Goal: Task Accomplishment & Management: Manage account settings

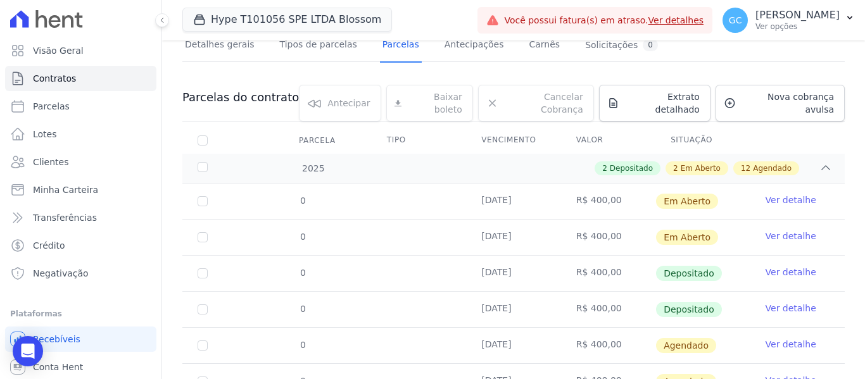
scroll to position [127, 0]
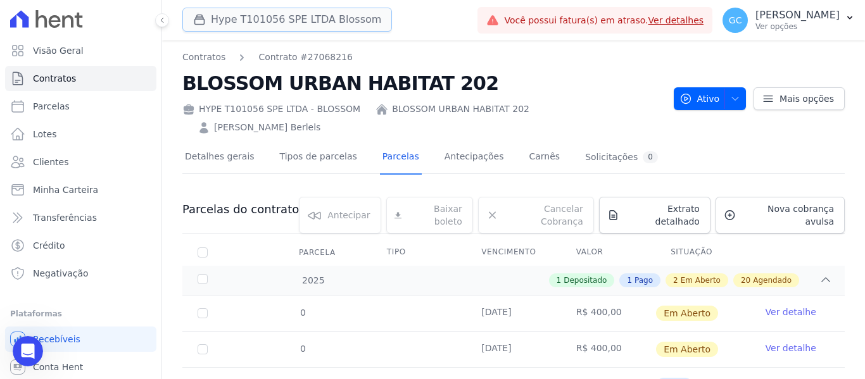
click at [236, 12] on button "Hype T101056 SPE LTDA Blossom" at bounding box center [287, 20] width 210 height 24
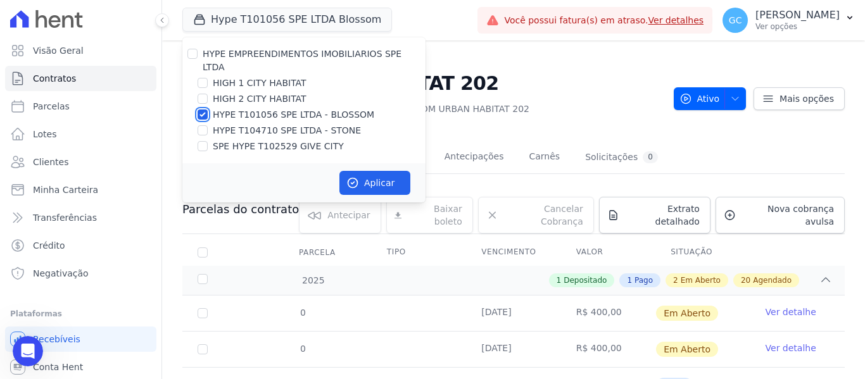
click at [201, 109] on input "HYPE T101056 SPE LTDA - BLOSSOM" at bounding box center [202, 114] width 10 height 10
checkbox input "false"
click at [206, 78] on input "HIGH 1 CITY HABITAT" at bounding box center [202, 83] width 10 height 10
checkbox input "true"
click at [368, 171] on button "Aplicar" at bounding box center [374, 183] width 71 height 24
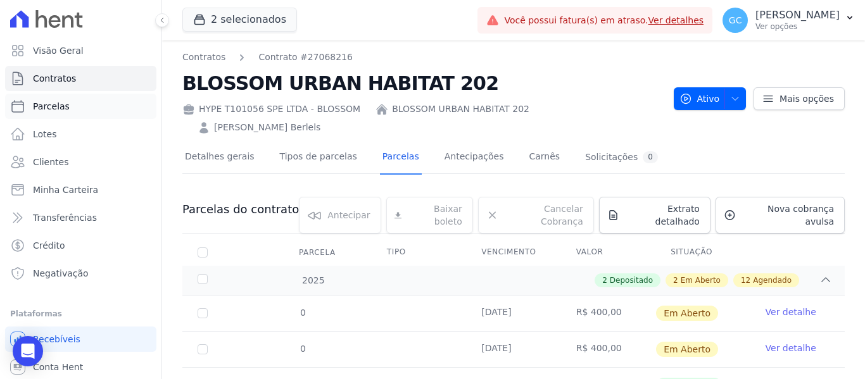
click at [68, 108] on link "Parcelas" at bounding box center [80, 106] width 151 height 25
select select
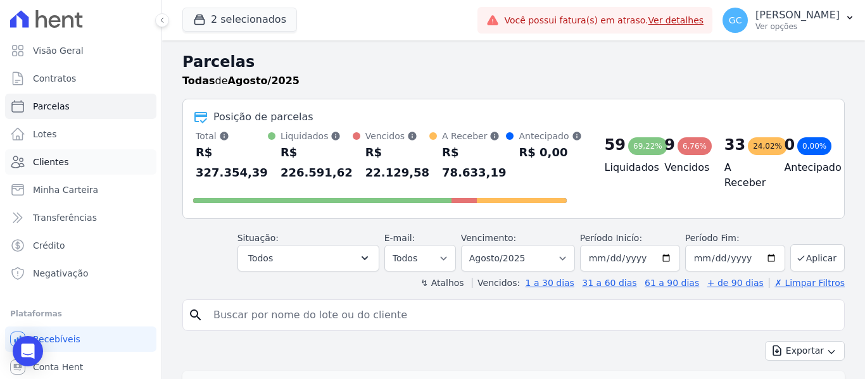
click at [65, 159] on link "Clientes" at bounding box center [80, 161] width 151 height 25
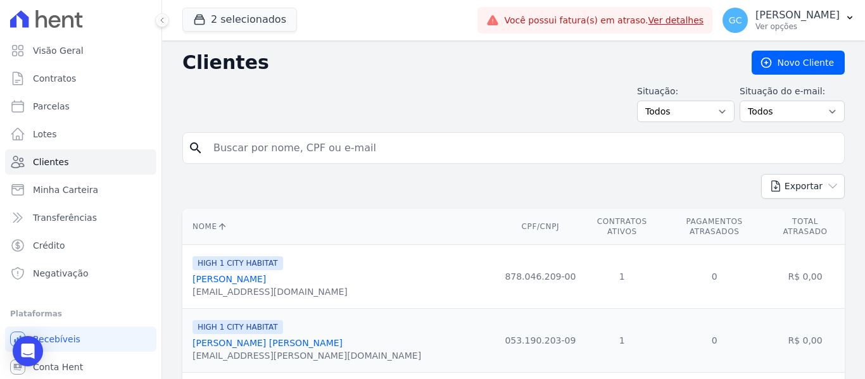
click at [274, 146] on input "search" at bounding box center [522, 147] width 633 height 25
type input "antonio"
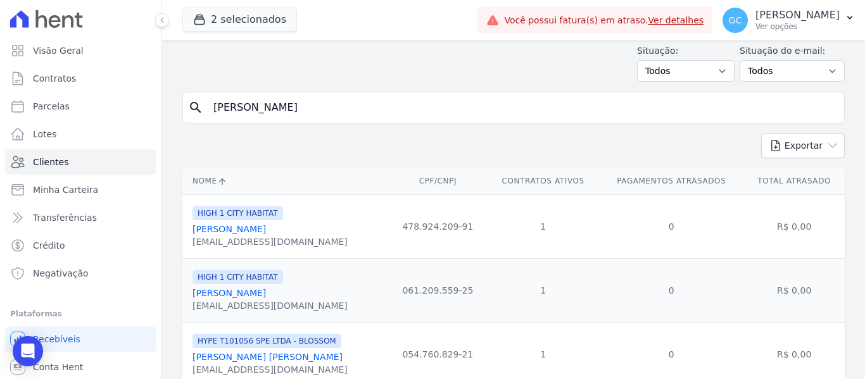
scroll to position [63, 0]
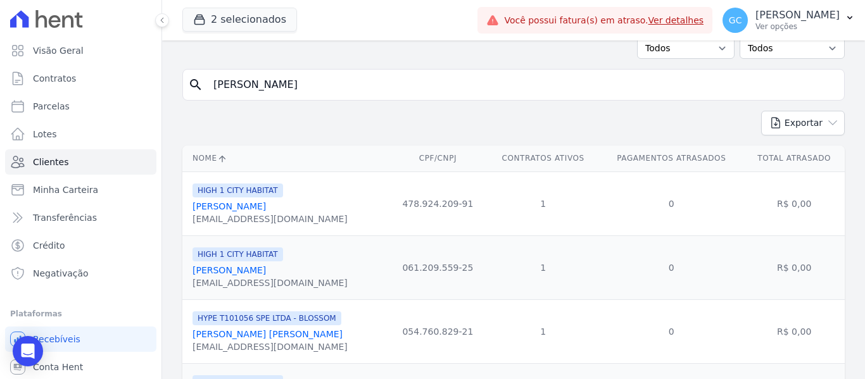
click at [247, 208] on link "Antonio Iung Junior" at bounding box center [228, 206] width 73 height 10
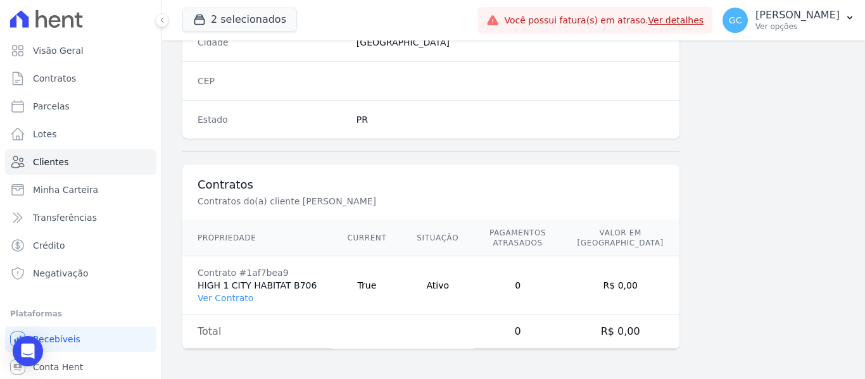
scroll to position [815, 0]
click at [225, 294] on link "Ver Contrato" at bounding box center [225, 297] width 56 height 10
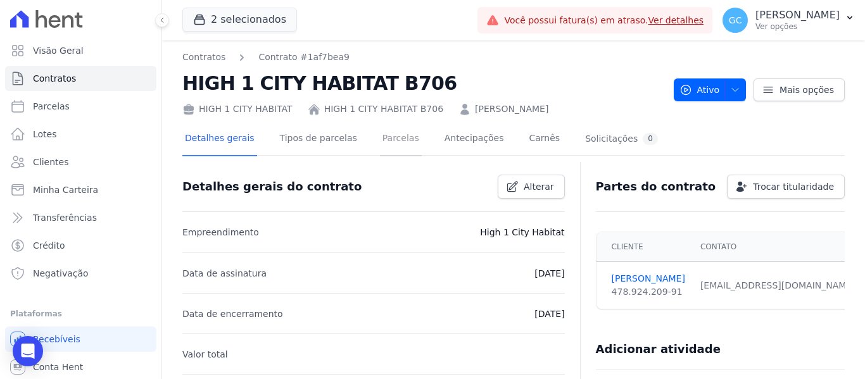
click at [387, 135] on link "Parcelas" at bounding box center [401, 140] width 42 height 34
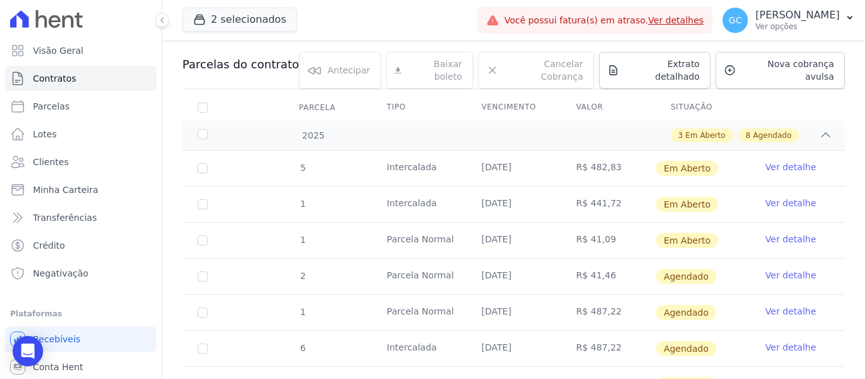
scroll to position [63, 0]
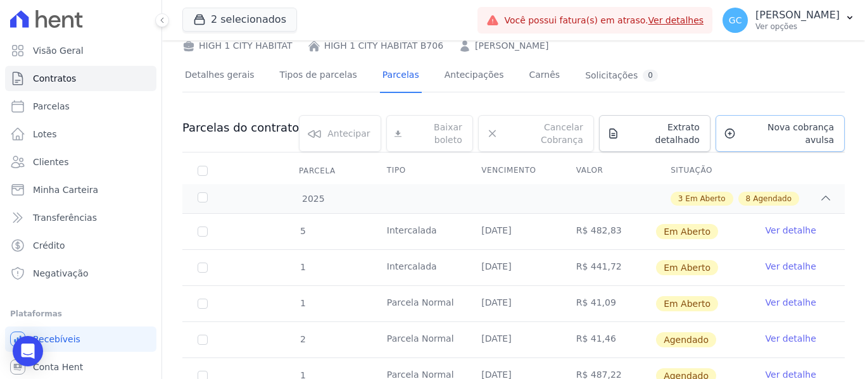
click at [765, 124] on span "Nova cobrança avulsa" at bounding box center [787, 133] width 93 height 25
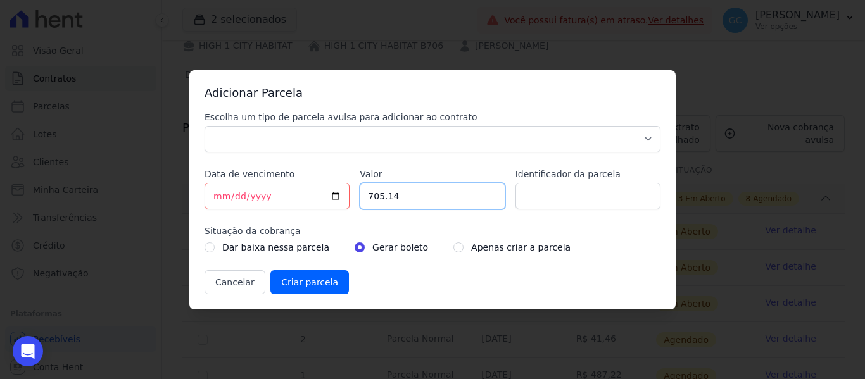
drag, startPoint x: 405, startPoint y: 200, endPoint x: 346, endPoint y: 188, distance: 60.1
click at [346, 188] on div "Escolha um tipo de parcela avulsa para adicionar ao contrato Parcela Normal Sin…" at bounding box center [432, 203] width 456 height 184
type input "1250.36"
click at [249, 144] on select "Parcela Normal Sinal Caução Intercalada Chaves Pré Chaves Pós Chaves Taxas Quit…" at bounding box center [432, 139] width 456 height 27
select select "standard"
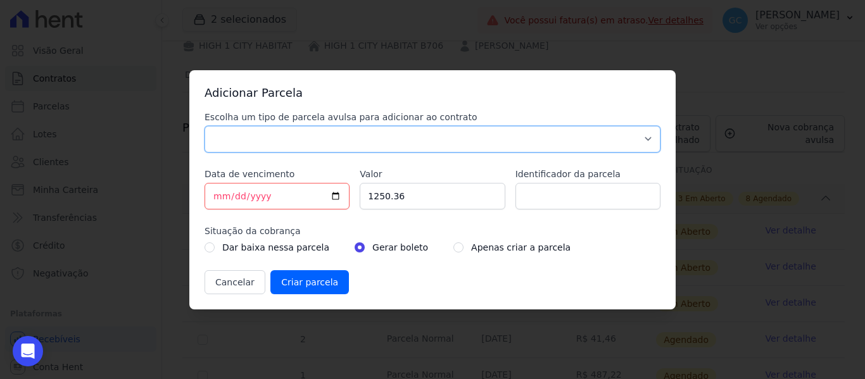
click at [204, 126] on select "Parcela Normal Sinal Caução Intercalada Chaves Pré Chaves Pós Chaves Taxas Quit…" at bounding box center [432, 139] width 456 height 27
click at [453, 250] on input "radio" at bounding box center [458, 247] width 10 height 10
radio input "true"
click at [222, 196] on input "[DATE]" at bounding box center [276, 196] width 145 height 27
click at [234, 285] on button "Cancelar" at bounding box center [234, 282] width 61 height 24
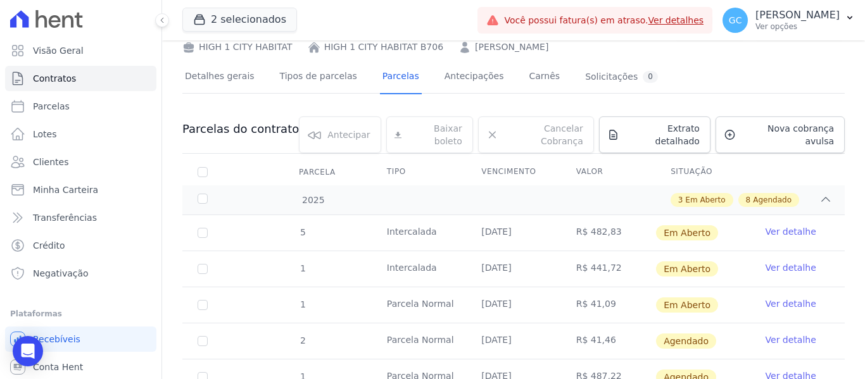
scroll to position [0, 0]
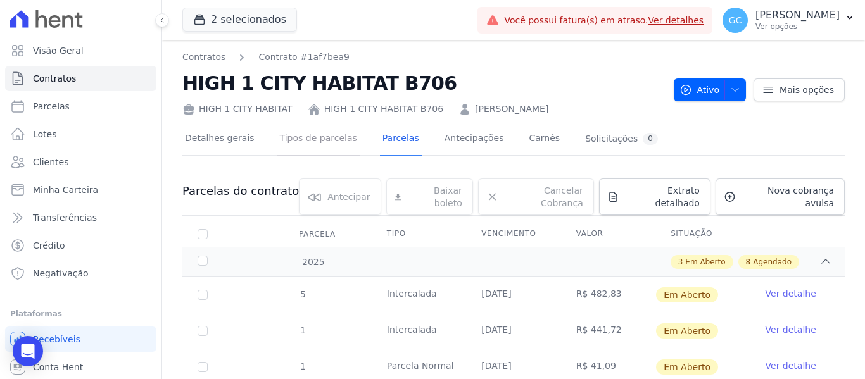
click at [318, 143] on link "Tipos de parcelas" at bounding box center [318, 140] width 82 height 34
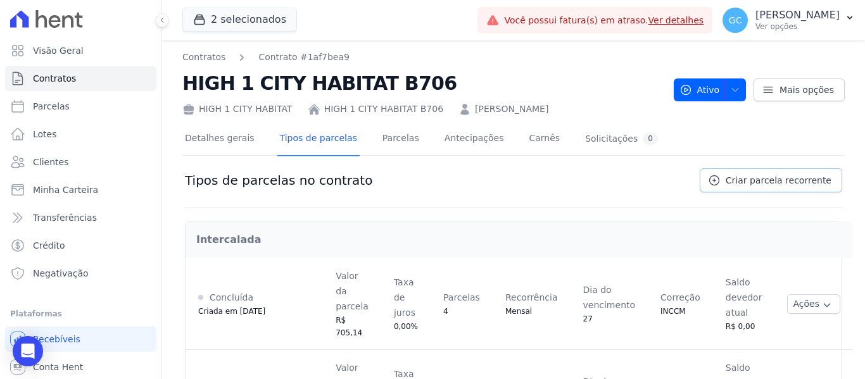
click at [746, 175] on span "Criar parcela recorrente" at bounding box center [778, 180] width 106 height 13
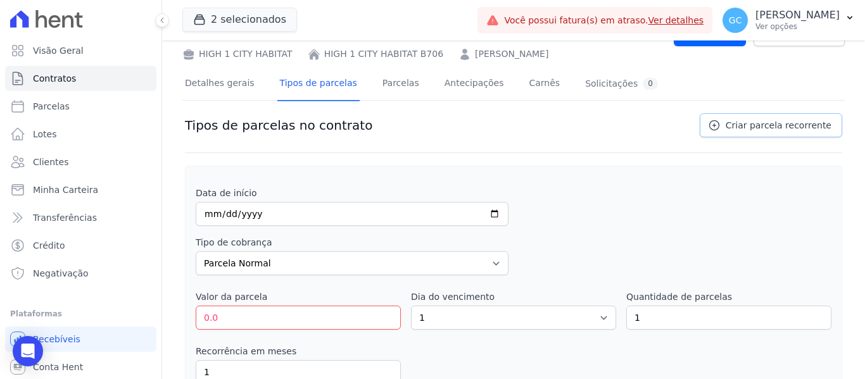
scroll to position [127, 0]
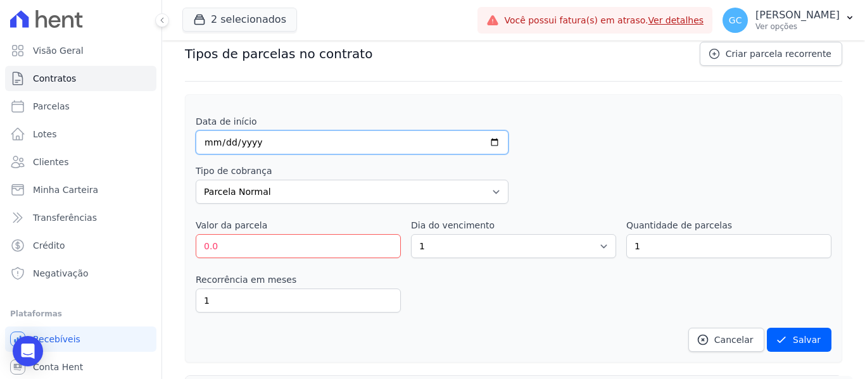
click at [211, 147] on input "date" at bounding box center [352, 142] width 313 height 24
type input "2025-08-20"
click at [286, 247] on input "0.0" at bounding box center [298, 246] width 205 height 24
drag, startPoint x: 284, startPoint y: 249, endPoint x: 185, endPoint y: 235, distance: 100.3
click at [185, 235] on div "Data de início 2025-08-20 Tipo de cobrança Parcela Normal Entrada Sinal Interca…" at bounding box center [513, 228] width 657 height 268
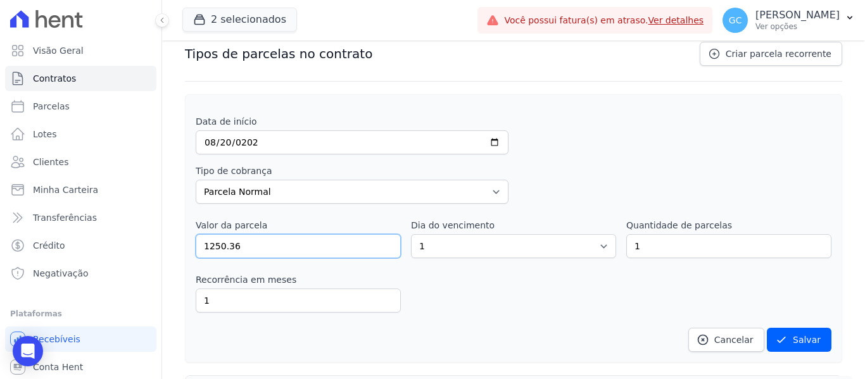
type input "1250.36"
click at [444, 245] on select "1 2 3 4 5 6 7 8 9 10 11 12 13 14 15 16 17 18 19 20 21 22 23 24 25 26 27 28 29 3…" at bounding box center [513, 246] width 205 height 24
select select "20"
click at [411, 234] on select "1 2 3 4 5 6 7 8 9 10 11 12 13 14 15 16 17 18 19 20 21 22 23 24 25 26 27 28 29 3…" at bounding box center [513, 246] width 205 height 24
drag, startPoint x: 654, startPoint y: 241, endPoint x: 624, endPoint y: 239, distance: 30.4
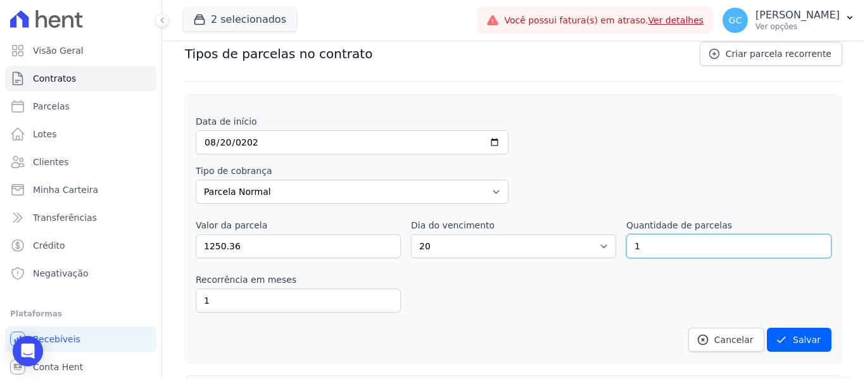
click at [626, 239] on input "1" at bounding box center [728, 246] width 205 height 24
type input "10"
click at [780, 337] on icon "submit" at bounding box center [781, 340] width 13 height 13
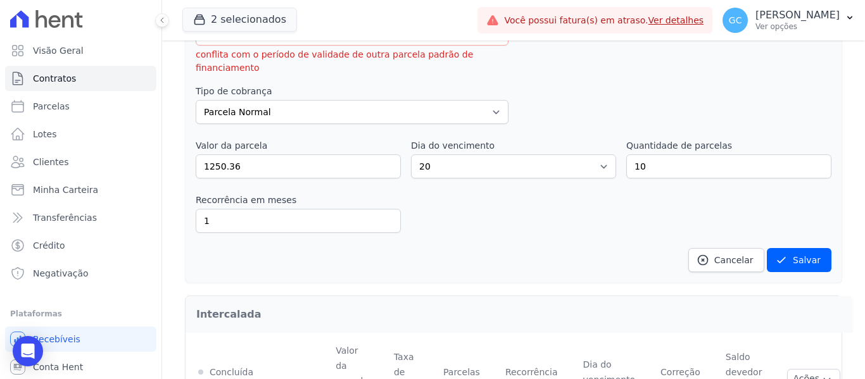
scroll to position [253, 0]
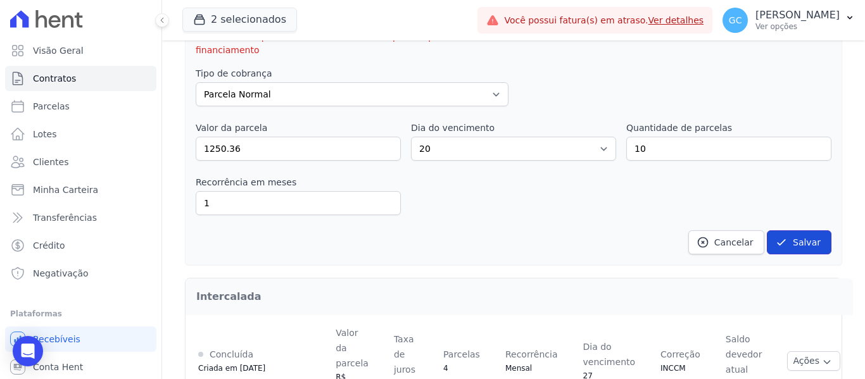
click at [783, 230] on button "Salvar" at bounding box center [798, 242] width 65 height 24
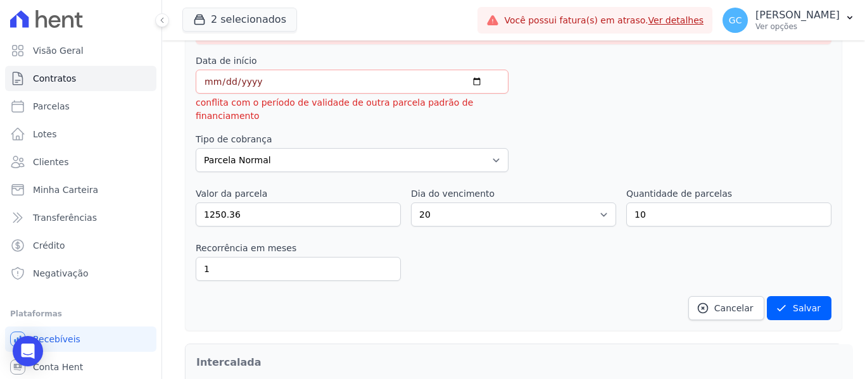
scroll to position [190, 0]
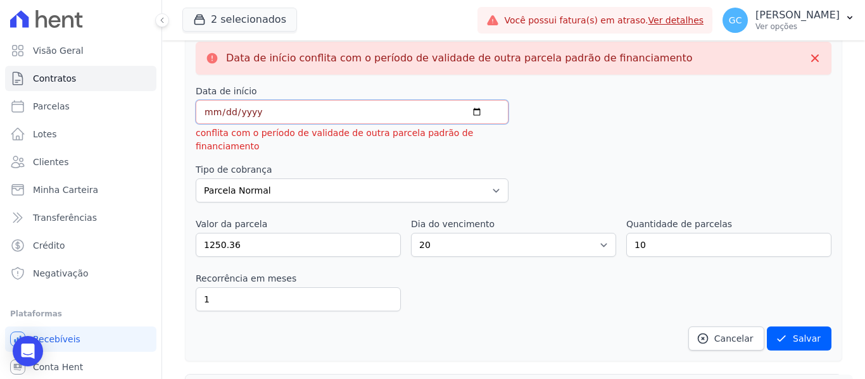
click at [476, 115] on input "2025-08-20" at bounding box center [352, 112] width 313 height 24
click at [464, 109] on input "2025-08-21" at bounding box center [352, 112] width 313 height 24
click at [475, 111] on input "2025-08-21" at bounding box center [352, 112] width 313 height 24
type input "[DATE]"
click at [526, 294] on div "Recorrência em meses 1 in_advance" at bounding box center [513, 291] width 635 height 39
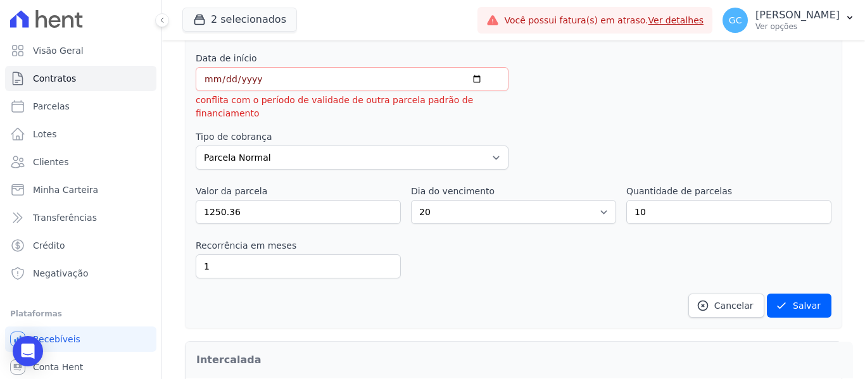
scroll to position [157, 0]
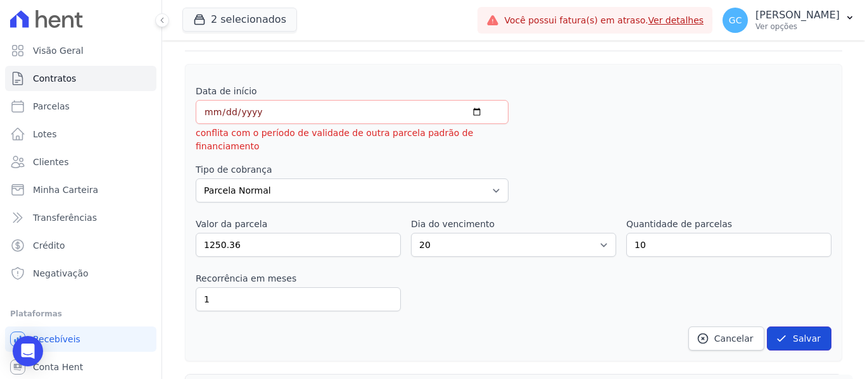
click at [791, 327] on button "Salvar" at bounding box center [798, 339] width 65 height 24
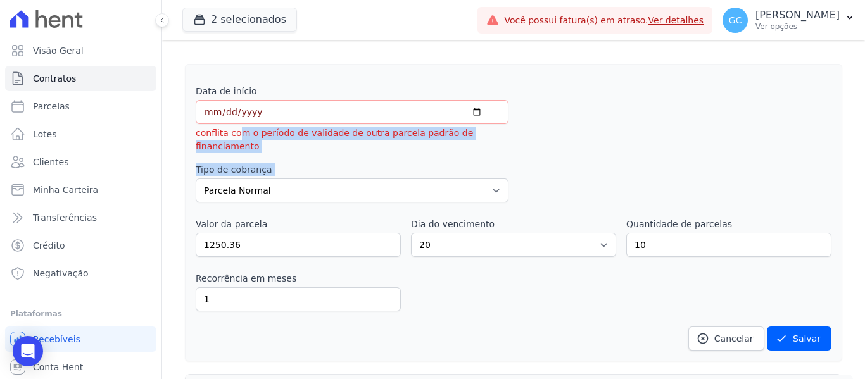
drag, startPoint x: 235, startPoint y: 170, endPoint x: 501, endPoint y: 163, distance: 265.9
click at [501, 163] on div "Data de início 2025-08-14 conflita com o período de validade de outra parcela p…" at bounding box center [513, 218] width 635 height 266
click at [471, 112] on input "[DATE]" at bounding box center [352, 112] width 313 height 24
type input "2025-08-29"
click at [785, 327] on button "Salvar" at bounding box center [798, 339] width 65 height 24
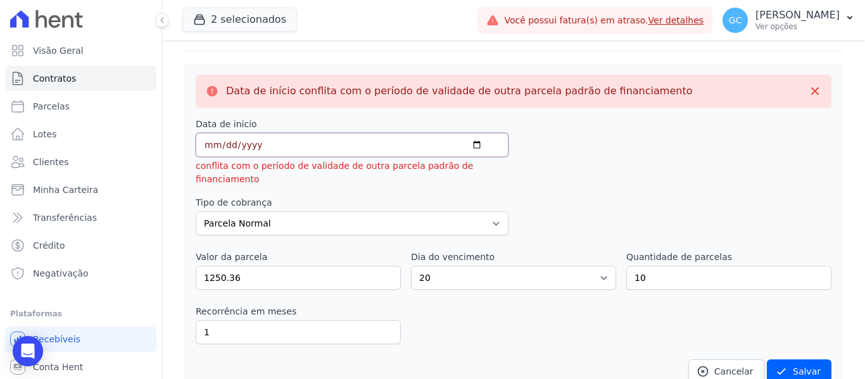
click at [258, 150] on input "2025-08-29" at bounding box center [352, 145] width 313 height 24
click at [468, 146] on input "2025-08-29" at bounding box center [352, 145] width 313 height 24
type input "2025-08-01"
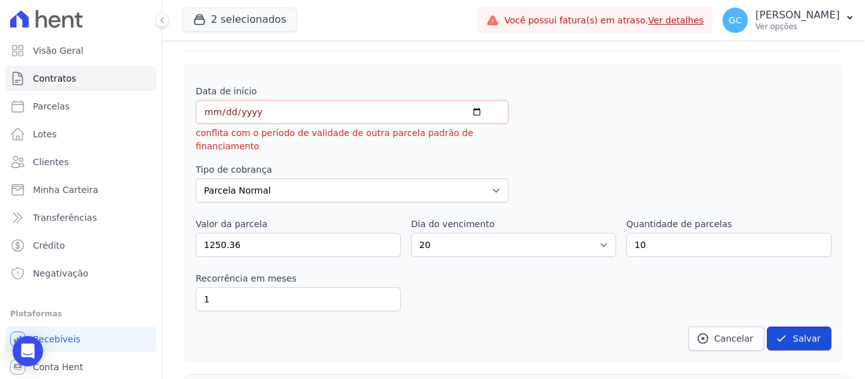
click at [791, 327] on button "Salvar" at bounding box center [798, 339] width 65 height 24
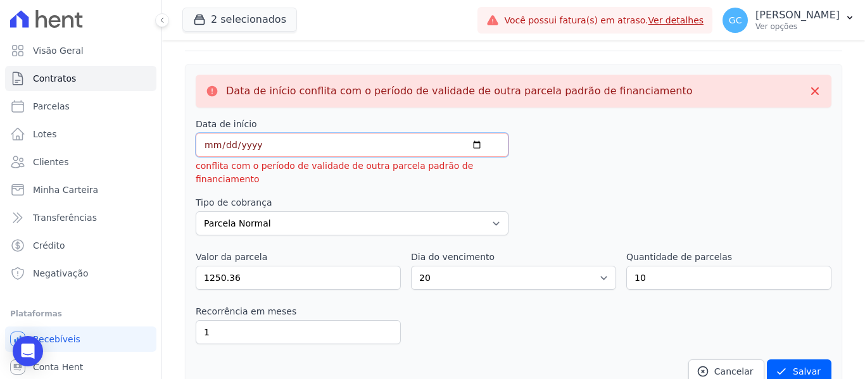
click at [472, 149] on input "2025-08-01" at bounding box center [352, 145] width 313 height 24
type input "2025-09-01"
click at [811, 360] on button "Salvar" at bounding box center [798, 372] width 65 height 24
click at [810, 360] on button "Salvar" at bounding box center [798, 372] width 65 height 24
click at [809, 360] on button "Salvar" at bounding box center [798, 372] width 65 height 24
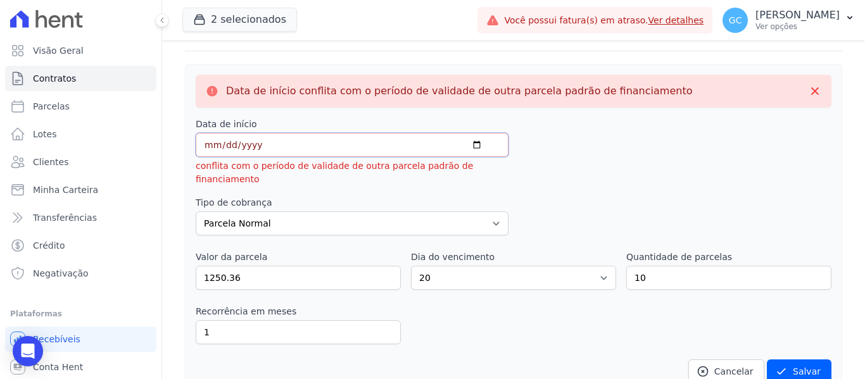
click at [470, 146] on input "2025-09-01" at bounding box center [352, 145] width 313 height 24
type input "2025-08-20"
click at [797, 363] on button "Salvar" at bounding box center [798, 372] width 65 height 24
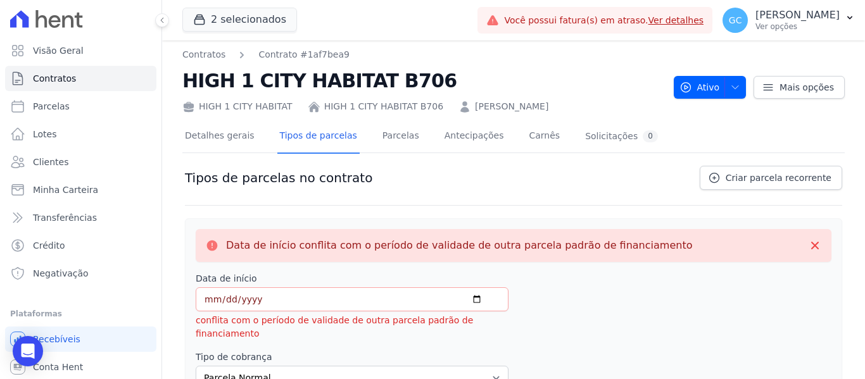
scroll to position [0, 0]
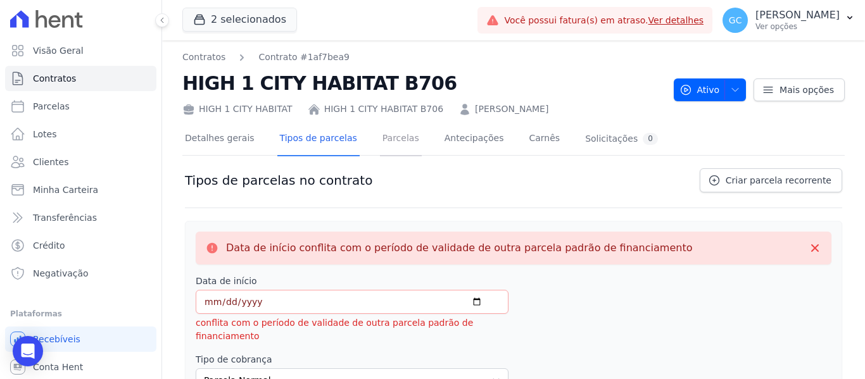
click at [380, 137] on link "Parcelas" at bounding box center [401, 140] width 42 height 34
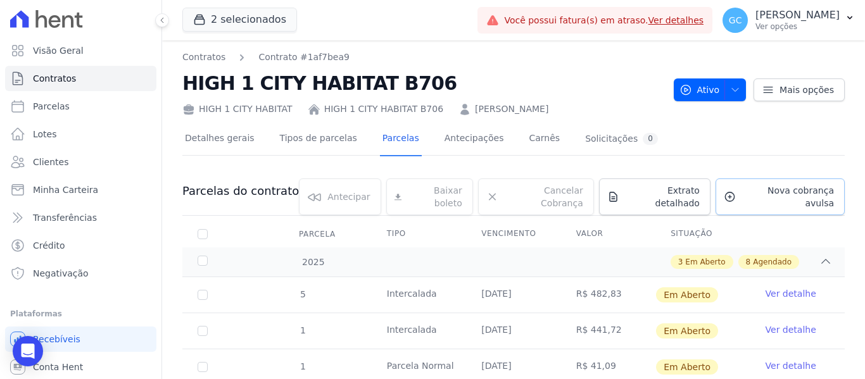
click at [766, 191] on span "Nova cobrança avulsa" at bounding box center [787, 196] width 93 height 25
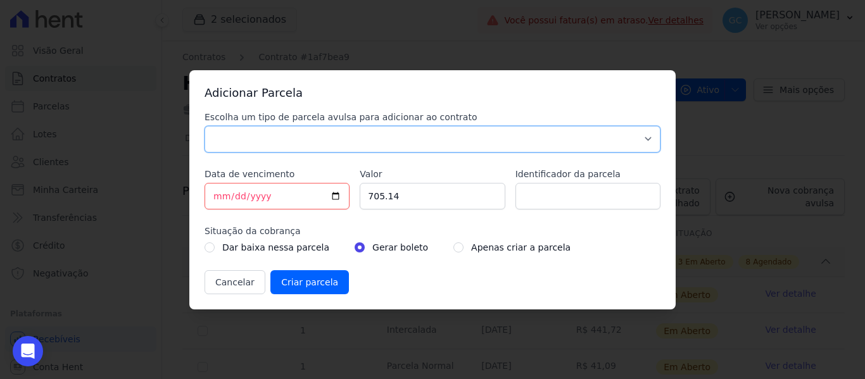
click at [258, 137] on select "Parcela Normal Sinal Caução Intercalada Chaves Pré Chaves Pós Chaves Taxas Quit…" at bounding box center [432, 139] width 456 height 27
select select "standard"
click at [204, 126] on select "Parcela Normal Sinal Caução Intercalada Chaves Pré Chaves Pós Chaves Taxas Quit…" at bounding box center [432, 139] width 456 height 27
click at [218, 196] on input "[DATE]" at bounding box center [276, 196] width 145 height 27
type input "2025-08-20"
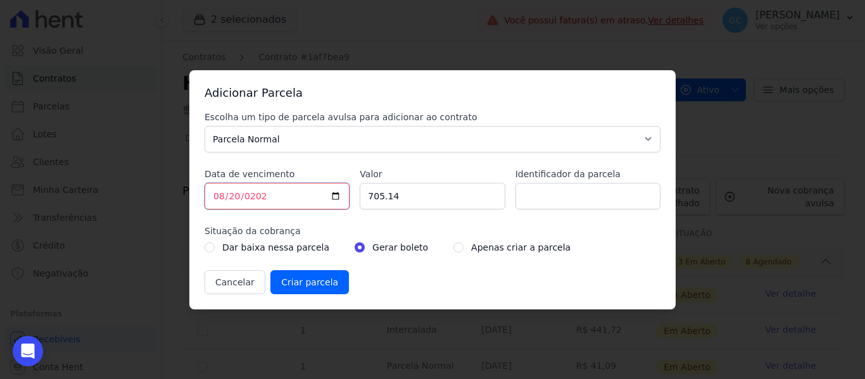
type input "2025-08-20"
drag, startPoint x: 398, startPoint y: 197, endPoint x: 335, endPoint y: 196, distance: 63.3
click at [335, 196] on div "Escolha um tipo de parcela avulsa para adicionar ao contrato Parcela Normal Sin…" at bounding box center [432, 203] width 456 height 184
click at [408, 200] on input "12" at bounding box center [432, 196] width 145 height 27
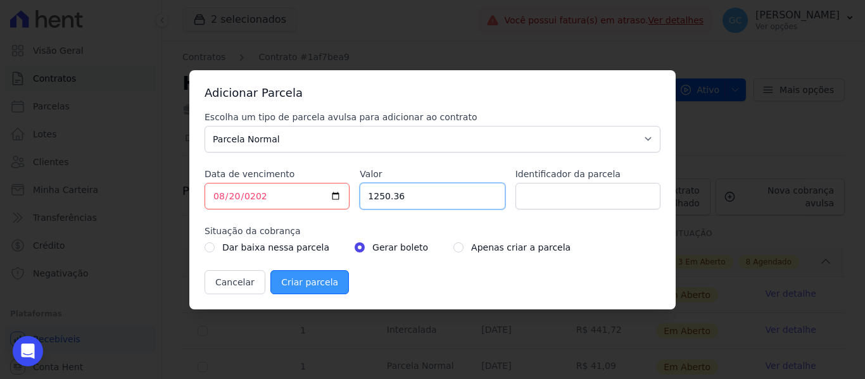
type input "1250.36"
click at [309, 280] on input "Criar parcela" at bounding box center [309, 282] width 78 height 24
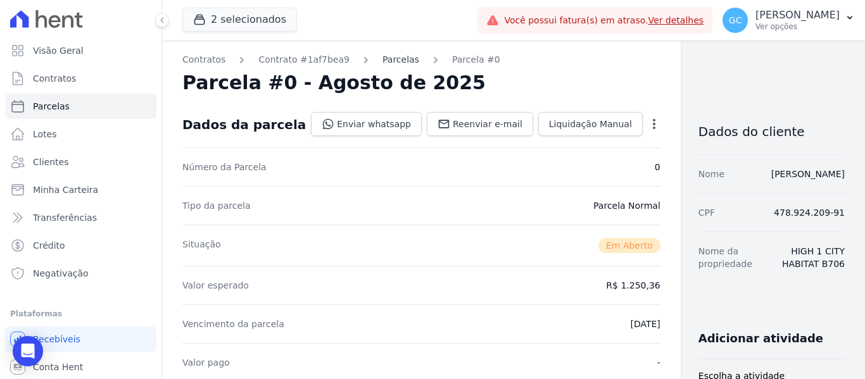
click at [382, 58] on link "Parcelas" at bounding box center [400, 59] width 37 height 13
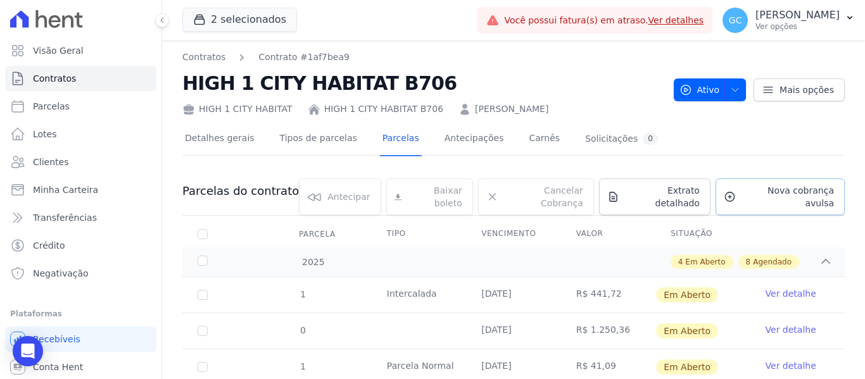
click at [754, 188] on span "Nova cobrança avulsa" at bounding box center [787, 196] width 93 height 25
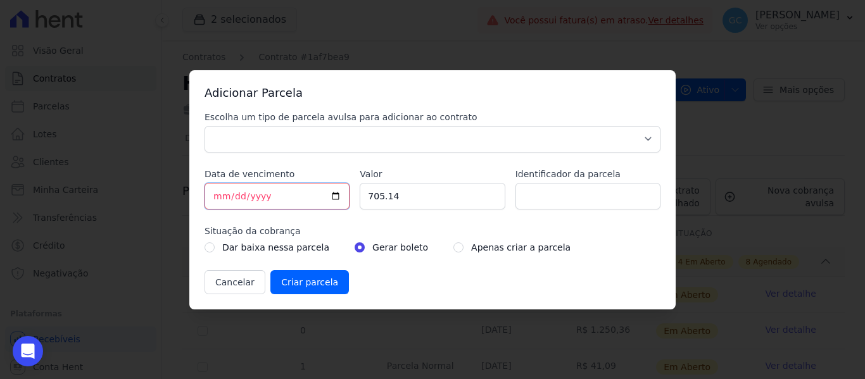
click at [222, 194] on input "[DATE]" at bounding box center [276, 196] width 145 height 27
type input "2025-08-20"
type input "2025-09-20"
drag, startPoint x: 341, startPoint y: 131, endPoint x: 320, endPoint y: 151, distance: 29.6
click at [341, 131] on select "Parcela Normal Sinal Caução Intercalada Chaves Pré Chaves Pós Chaves Taxas Quit…" at bounding box center [432, 139] width 456 height 27
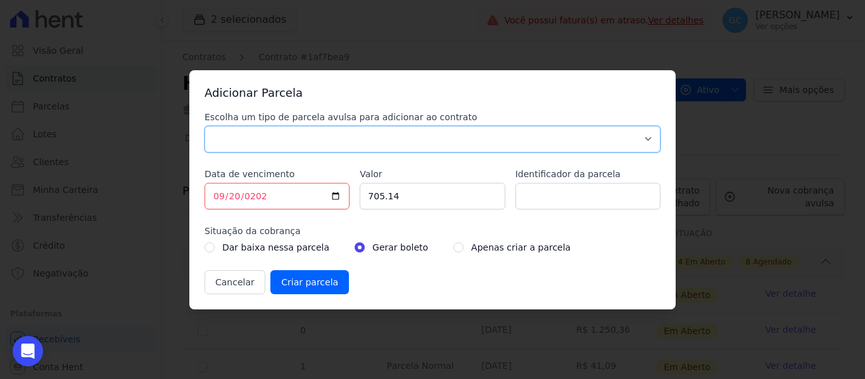
select select "standard"
click at [204, 126] on select "Parcela Normal Sinal Caução Intercalada Chaves Pré Chaves Pós Chaves Taxas Quit…" at bounding box center [432, 139] width 456 height 27
click at [394, 200] on input "705.14" at bounding box center [432, 196] width 145 height 27
click at [405, 201] on input "705.14" at bounding box center [432, 196] width 145 height 27
click at [410, 197] on input "705.14" at bounding box center [432, 196] width 145 height 27
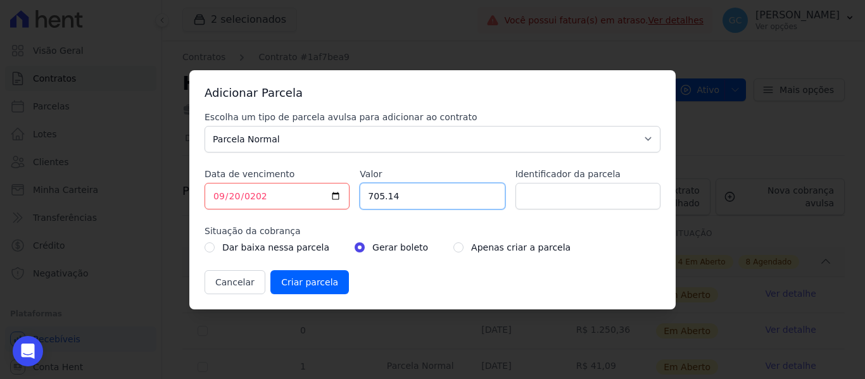
click at [412, 196] on input "705.14" at bounding box center [432, 196] width 145 height 27
drag, startPoint x: 401, startPoint y: 196, endPoint x: 347, endPoint y: 194, distance: 53.9
click at [347, 194] on div "Escolha um tipo de parcela avulsa para adicionar ao contrato Parcela Normal Sin…" at bounding box center [432, 203] width 456 height 184
drag, startPoint x: 427, startPoint y: 197, endPoint x: 334, endPoint y: 194, distance: 93.7
click at [334, 194] on div "Escolha um tipo de parcela avulsa para adicionar ao contrato Parcela Normal Sin…" at bounding box center [432, 203] width 456 height 184
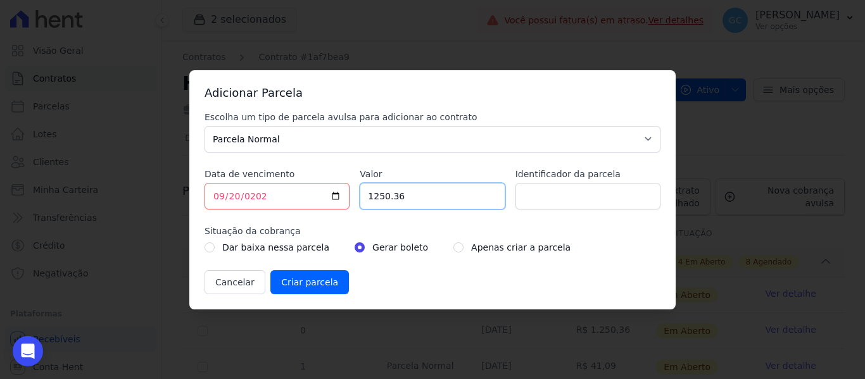
type input "1250.36"
click at [453, 247] on input "radio" at bounding box center [458, 247] width 10 height 10
radio input "true"
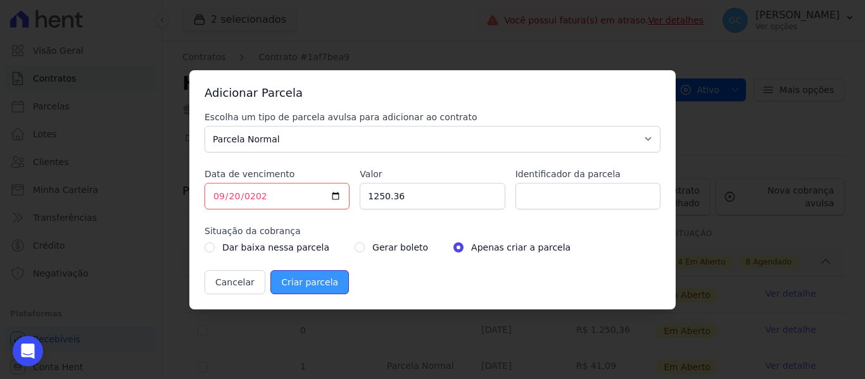
click at [304, 282] on input "Criar parcela" at bounding box center [309, 282] width 78 height 24
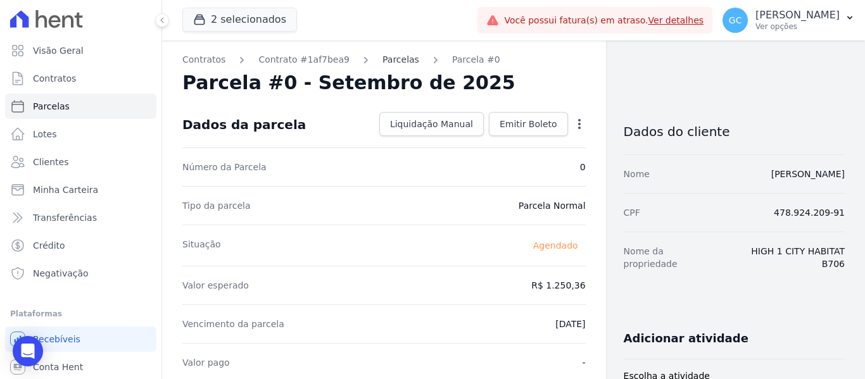
drag, startPoint x: 378, startPoint y: 56, endPoint x: 385, endPoint y: 60, distance: 8.3
click at [382, 56] on link "Parcelas" at bounding box center [400, 59] width 37 height 13
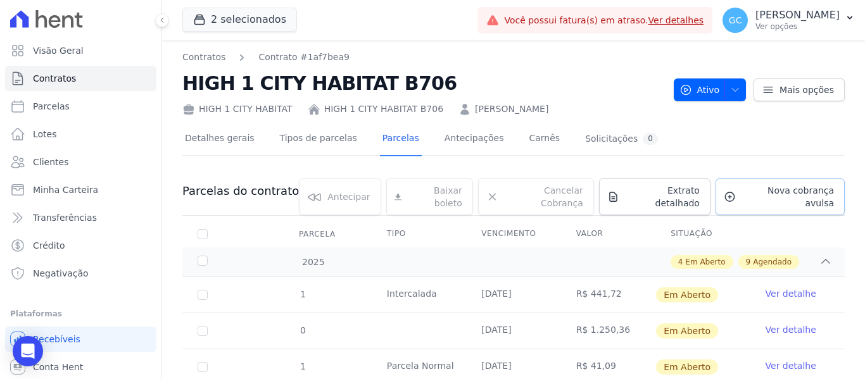
click at [732, 189] on link "Nova cobrança avulsa" at bounding box center [779, 196] width 129 height 37
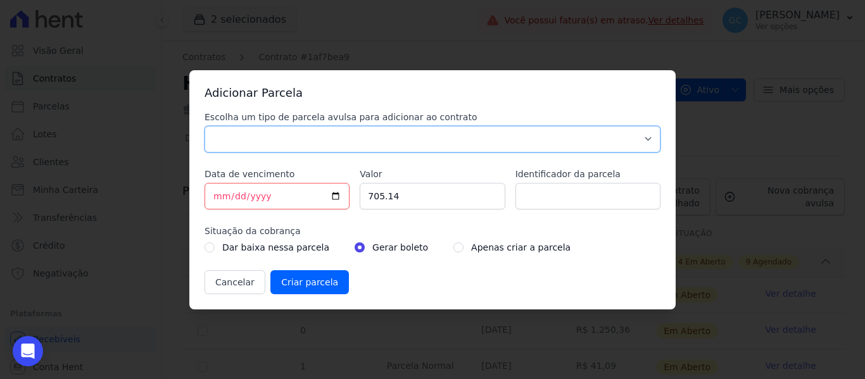
drag, startPoint x: 234, startPoint y: 137, endPoint x: 234, endPoint y: 152, distance: 15.2
click at [234, 137] on select "Parcela Normal Sinal Caução Intercalada Chaves Pré Chaves Pós Chaves Taxas Quit…" at bounding box center [432, 139] width 456 height 27
select select "standard"
click at [204, 126] on select "Parcela Normal Sinal Caução Intercalada Chaves Pré Chaves Pós Chaves Taxas Quit…" at bounding box center [432, 139] width 456 height 27
click at [221, 199] on input "[DATE]" at bounding box center [276, 196] width 145 height 27
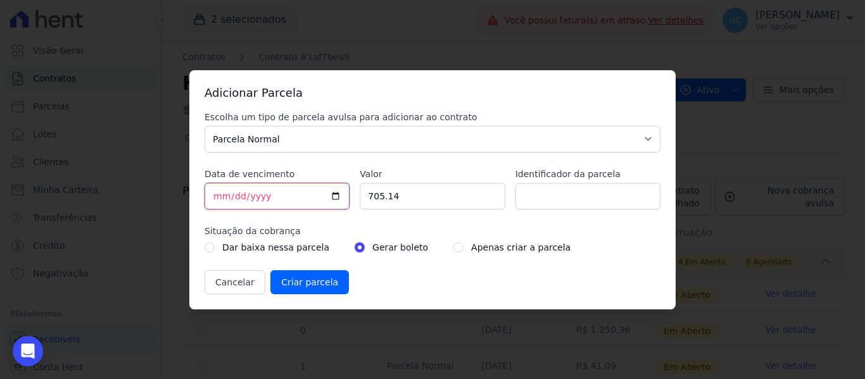
type input "2025-10-20"
drag, startPoint x: 374, startPoint y: 200, endPoint x: 338, endPoint y: 200, distance: 36.1
click at [338, 200] on div "Escolha um tipo de parcela avulsa para adicionar ao contrato Parcela Normal Sin…" at bounding box center [432, 203] width 456 height 184
paste input "1250.36"
type input "1250.36"
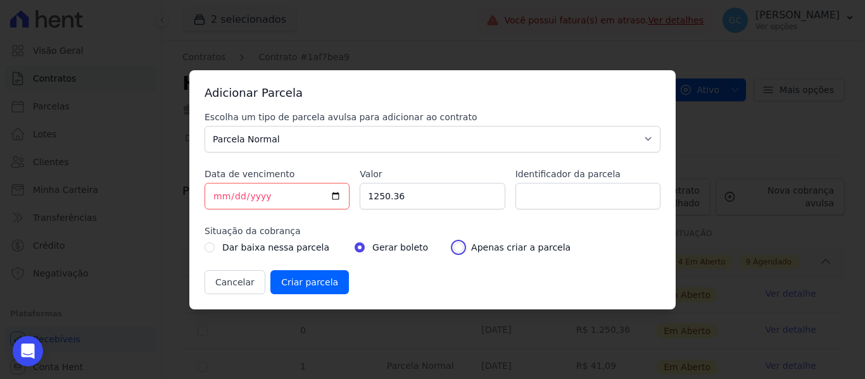
click at [453, 248] on input "radio" at bounding box center [458, 247] width 10 height 10
radio input "true"
click at [412, 137] on select "Parcela Normal Sinal Caução Intercalada Chaves Pré Chaves Pós Chaves Taxas Quit…" at bounding box center [432, 139] width 456 height 27
drag, startPoint x: 362, startPoint y: 99, endPoint x: 361, endPoint y: 106, distance: 7.0
click at [362, 99] on h3 "Adicionar Parcela" at bounding box center [432, 92] width 456 height 15
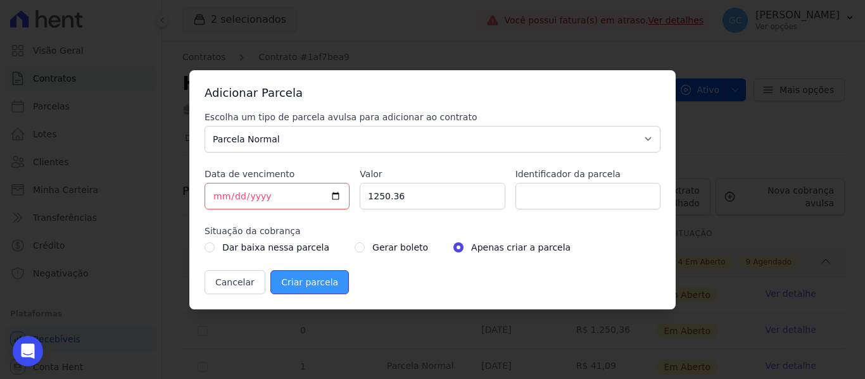
click at [319, 282] on input "Criar parcela" at bounding box center [309, 282] width 78 height 24
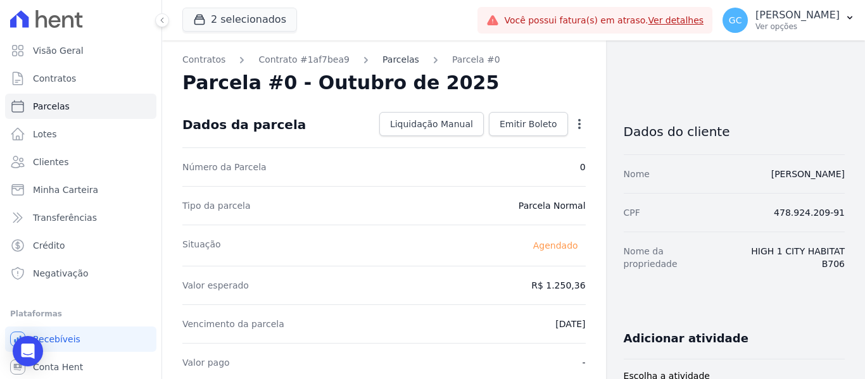
click at [382, 63] on link "Parcelas" at bounding box center [400, 59] width 37 height 13
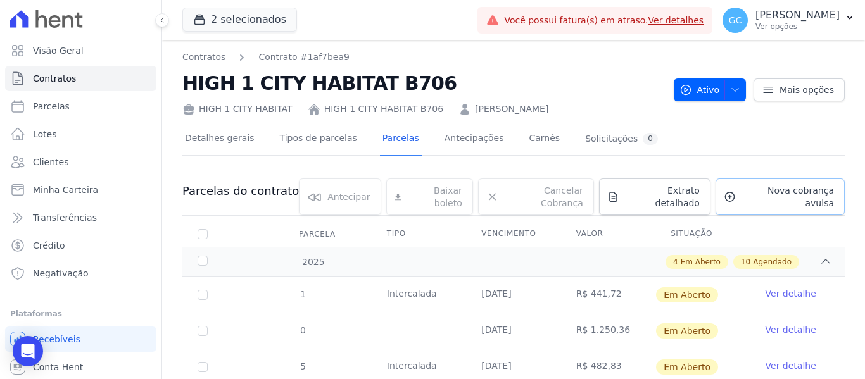
click at [751, 193] on span "Nova cobrança avulsa" at bounding box center [787, 196] width 93 height 25
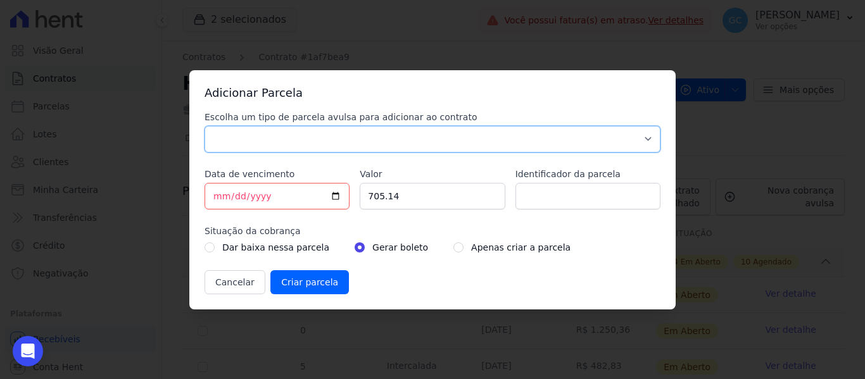
click at [228, 147] on select "Parcela Normal Sinal Caução Intercalada Chaves Pré Chaves Pós Chaves Taxas Quit…" at bounding box center [432, 139] width 456 height 27
select select "standard"
click at [204, 126] on select "Parcela Normal Sinal Caução Intercalada Chaves Pré Chaves Pós Chaves Taxas Quit…" at bounding box center [432, 139] width 456 height 27
click at [217, 199] on input "[DATE]" at bounding box center [276, 196] width 145 height 27
type input "2025-11-20"
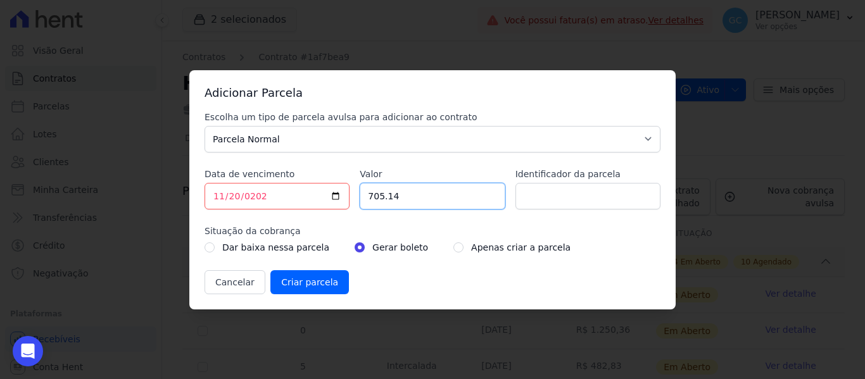
drag, startPoint x: 418, startPoint y: 197, endPoint x: 342, endPoint y: 194, distance: 76.0
click at [342, 194] on div "Escolha um tipo de parcela avulsa para adicionar ao contrato Parcela Normal Sin…" at bounding box center [432, 203] width 456 height 184
paste input "1250.36"
type input "1250.36"
click at [453, 247] on input "radio" at bounding box center [458, 247] width 10 height 10
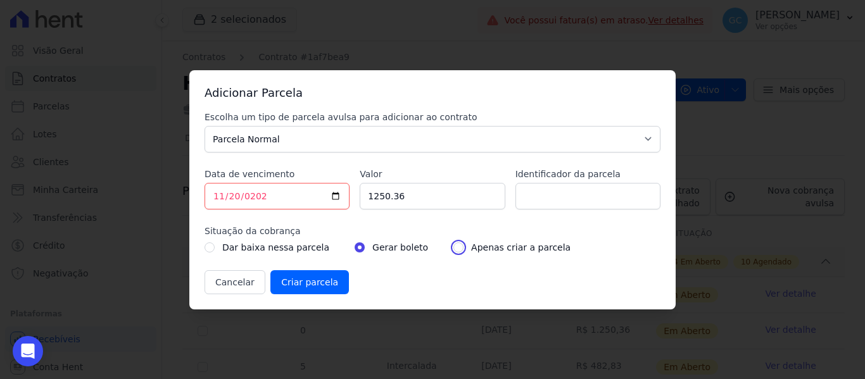
radio input "true"
click at [321, 277] on input "Criar parcela" at bounding box center [309, 282] width 78 height 24
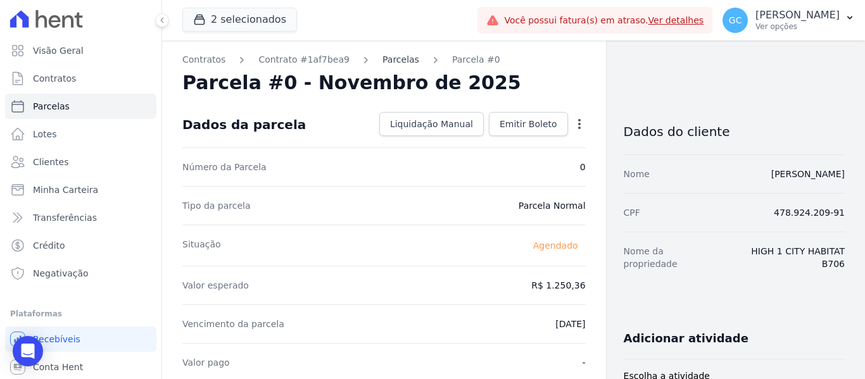
click at [389, 61] on link "Parcelas" at bounding box center [400, 59] width 37 height 13
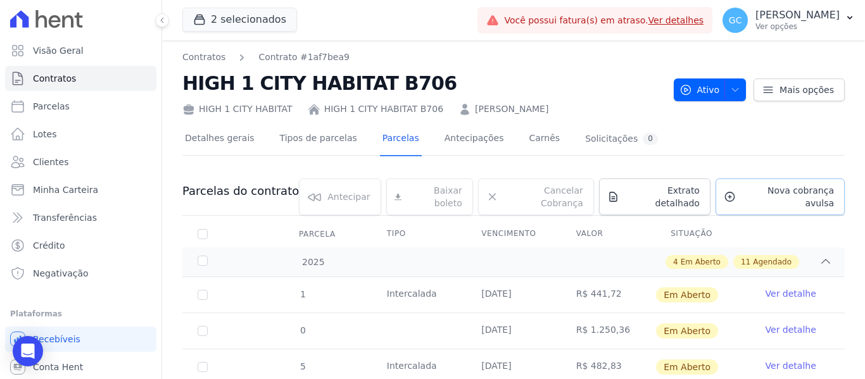
click at [723, 191] on icon at bounding box center [729, 197] width 12 height 13
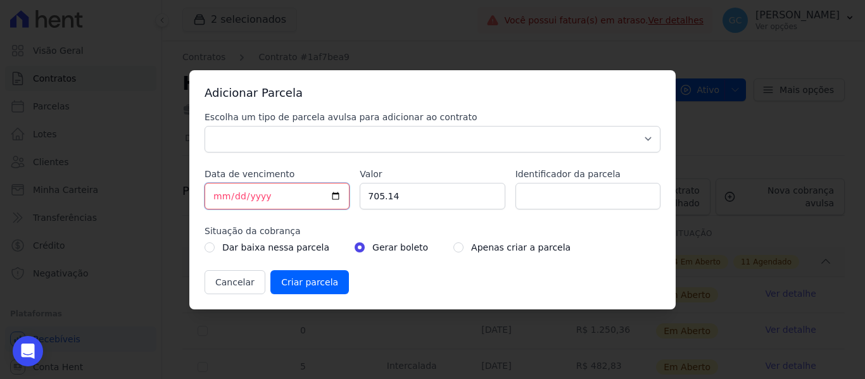
click at [218, 193] on input "[DATE]" at bounding box center [276, 196] width 145 height 27
type input "2025-12-20"
click at [391, 195] on input "705.14" at bounding box center [432, 196] width 145 height 27
drag, startPoint x: 411, startPoint y: 197, endPoint x: 327, endPoint y: 197, distance: 84.8
click at [327, 197] on div "Escolha um tipo de parcela avulsa para adicionar ao contrato Parcela Normal Sin…" at bounding box center [432, 203] width 456 height 184
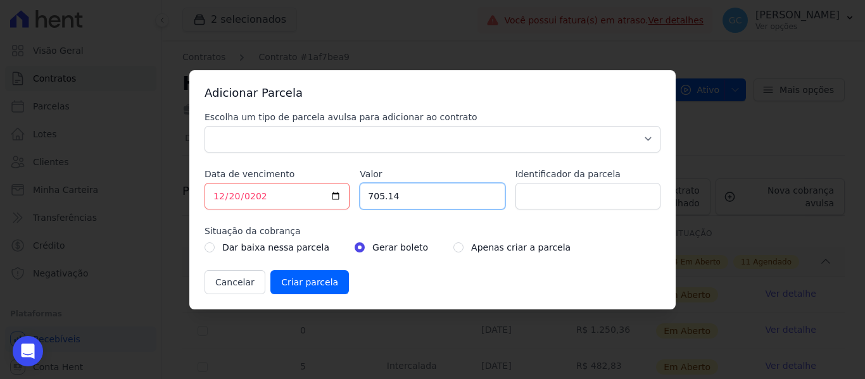
paste input "1250.36"
type input "1250.36"
click at [330, 118] on label "Escolha um tipo de parcela avulsa para adicionar ao contrato" at bounding box center [432, 117] width 456 height 13
click at [330, 126] on select "Parcela Normal Sinal Caução Intercalada Chaves Pré Chaves Pós Chaves Taxas Quit…" at bounding box center [432, 139] width 456 height 27
click at [310, 151] on select "Parcela Normal Sinal Caução Intercalada Chaves Pré Chaves Pós Chaves Taxas Quit…" at bounding box center [432, 139] width 456 height 27
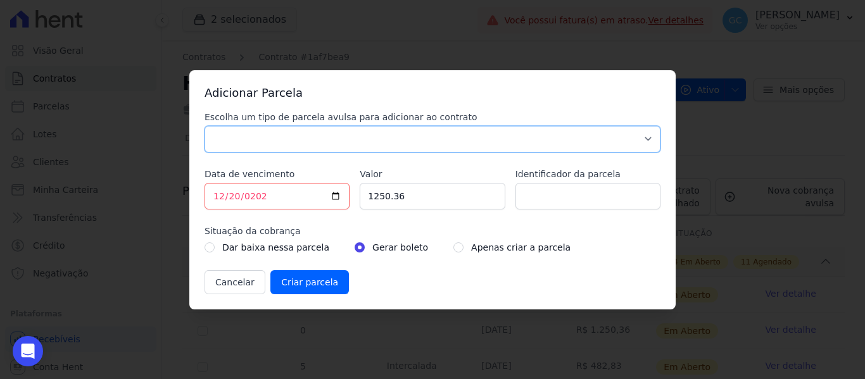
select select "standard"
click at [204, 126] on select "Parcela Normal Sinal Caução Intercalada Chaves Pré Chaves Pós Chaves Taxas Quit…" at bounding box center [432, 139] width 456 height 27
click at [453, 246] on div "Apenas criar a parcela" at bounding box center [511, 247] width 117 height 15
click at [453, 251] on input "radio" at bounding box center [458, 247] width 10 height 10
radio input "true"
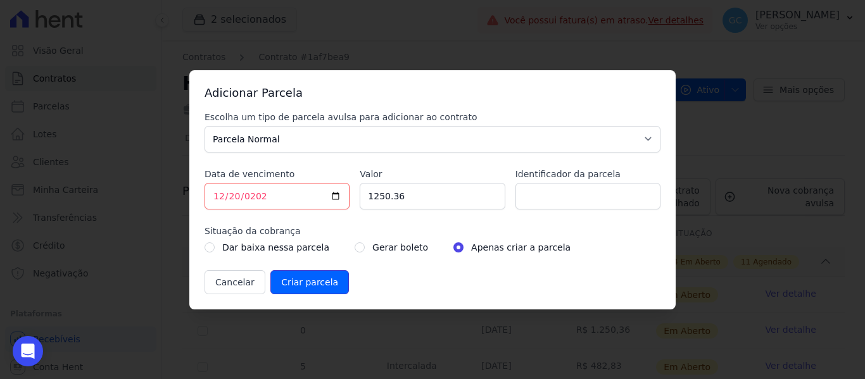
click at [316, 277] on input "Criar parcela" at bounding box center [309, 282] width 78 height 24
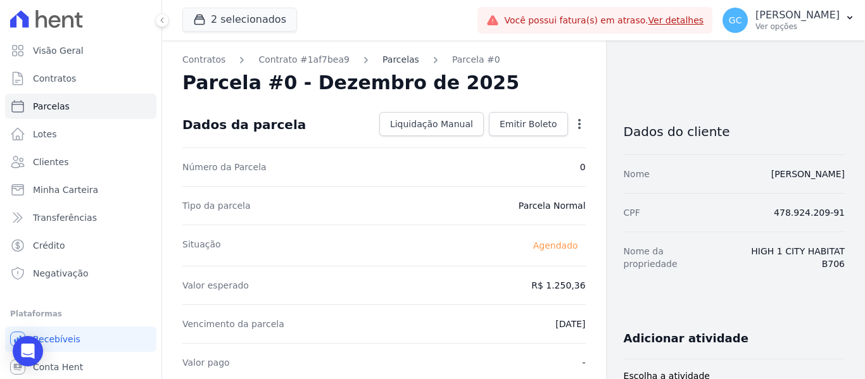
click at [382, 61] on link "Parcelas" at bounding box center [400, 59] width 37 height 13
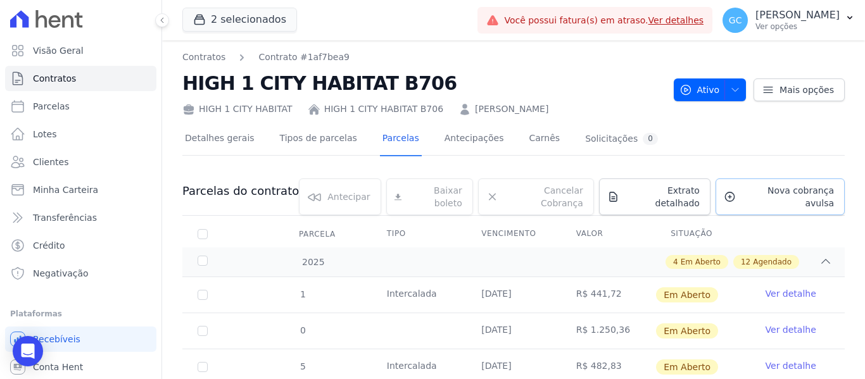
click at [762, 187] on span "Nova cobrança avulsa" at bounding box center [787, 196] width 93 height 25
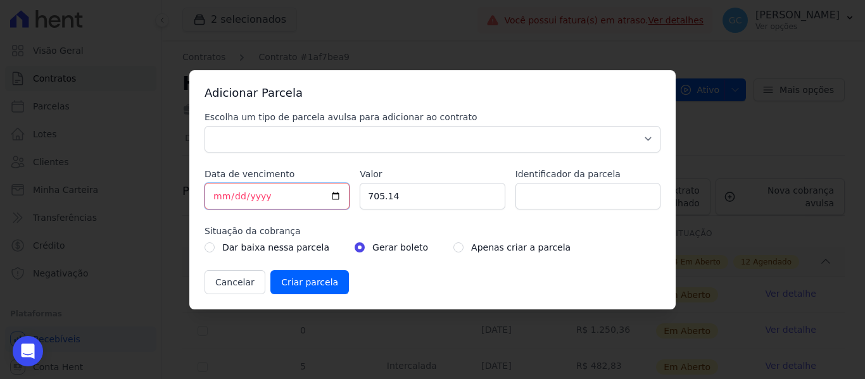
click at [218, 194] on input "[DATE]" at bounding box center [276, 196] width 145 height 27
type input "2025-08-20"
type input "2026-01-20"
drag, startPoint x: 408, startPoint y: 196, endPoint x: 327, endPoint y: 196, distance: 80.4
click at [327, 196] on div "Escolha um tipo de parcela avulsa para adicionar ao contrato Parcela Normal Sin…" at bounding box center [432, 203] width 456 height 184
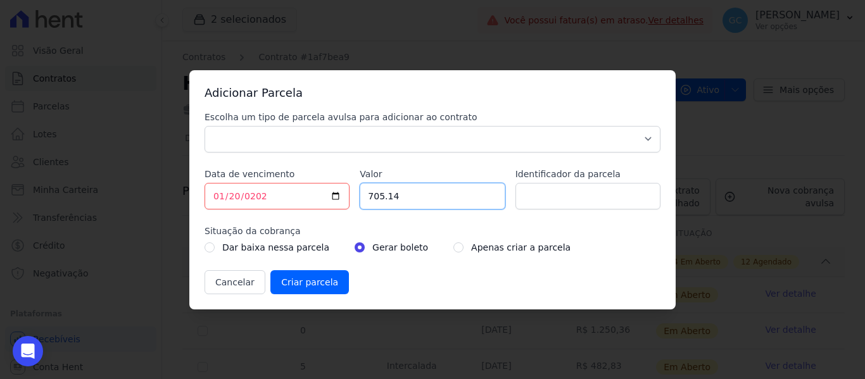
paste input "1250.36"
type input "1250.36"
drag, startPoint x: 342, startPoint y: 130, endPoint x: 329, endPoint y: 147, distance: 20.8
click at [342, 130] on select "Parcela Normal Sinal Caução Intercalada Chaves Pré Chaves Pós Chaves Taxas Quit…" at bounding box center [432, 139] width 456 height 27
select select "standard"
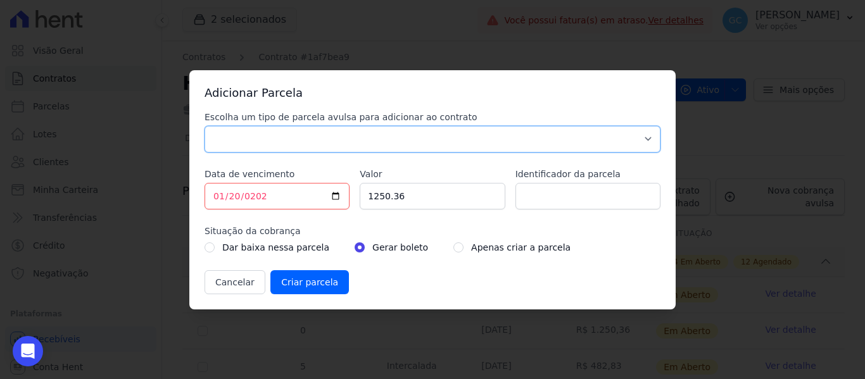
click at [204, 126] on select "Parcela Normal Sinal Caução Intercalada Chaves Pré Chaves Pós Chaves Taxas Quit…" at bounding box center [432, 139] width 456 height 27
drag, startPoint x: 447, startPoint y: 247, endPoint x: 440, endPoint y: 250, distance: 8.2
click at [453, 248] on div "Apenas criar a parcela" at bounding box center [511, 247] width 117 height 15
click at [453, 251] on input "radio" at bounding box center [458, 247] width 10 height 10
radio input "true"
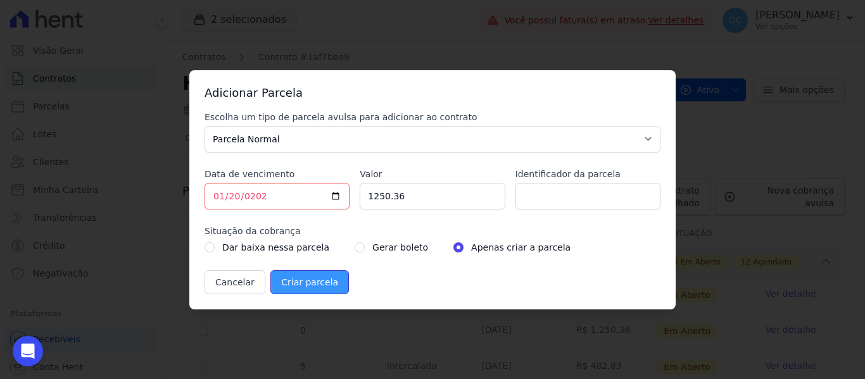
click at [320, 280] on input "Criar parcela" at bounding box center [309, 282] width 78 height 24
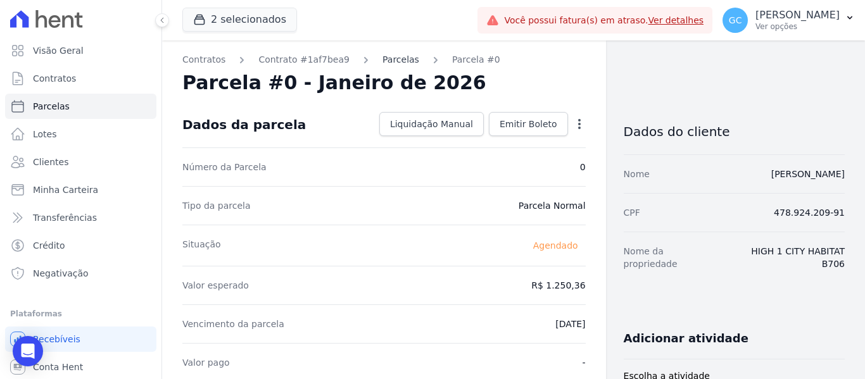
click at [382, 56] on link "Parcelas" at bounding box center [400, 59] width 37 height 13
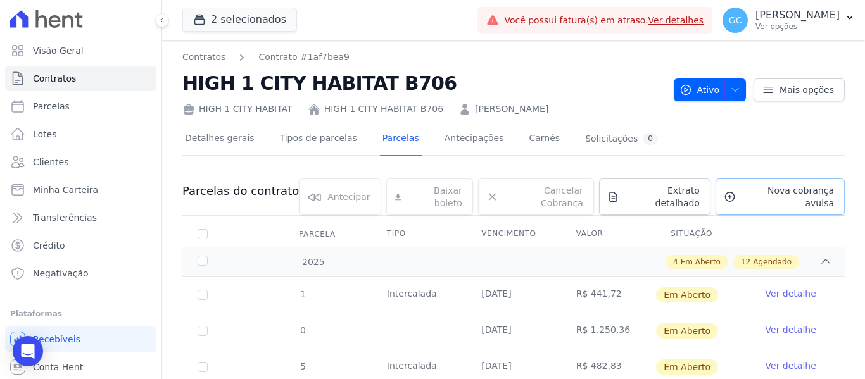
click at [775, 194] on span "Nova cobrança avulsa" at bounding box center [787, 196] width 93 height 25
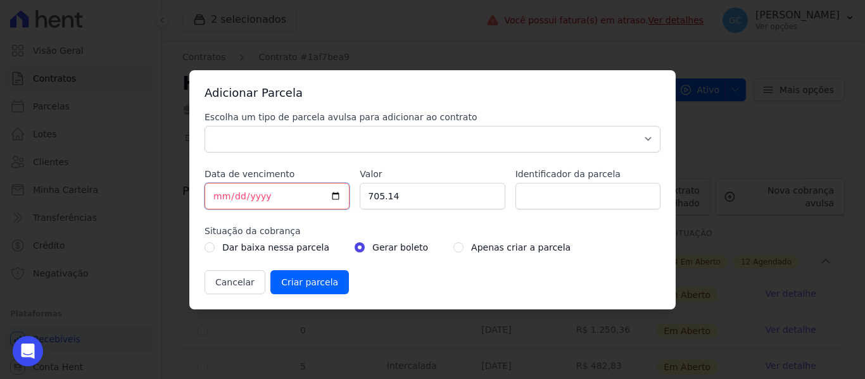
click at [215, 197] on input "[DATE]" at bounding box center [276, 196] width 145 height 27
type input "2025-08-20"
type input "2026-02-20"
drag, startPoint x: 414, startPoint y: 197, endPoint x: 320, endPoint y: 191, distance: 93.9
click at [320, 191] on div "Escolha um tipo de parcela avulsa para adicionar ao contrato Parcela Normal Sin…" at bounding box center [432, 203] width 456 height 184
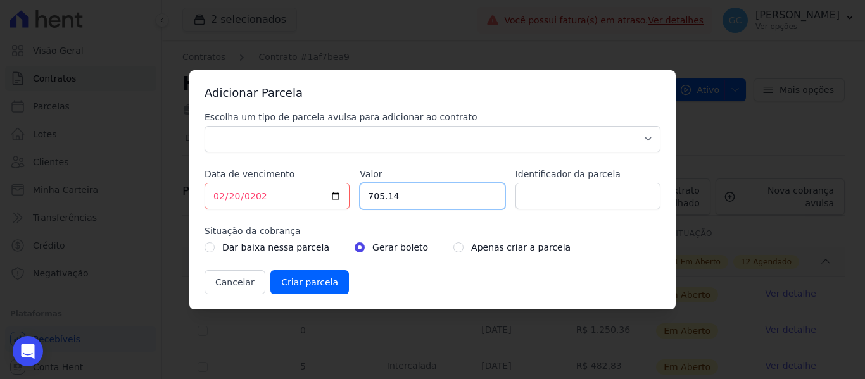
paste input "1250.36"
type input "1250.36"
click at [330, 127] on select "Parcela Normal Sinal Caução Intercalada Chaves Pré Chaves Pós Chaves Taxas Quit…" at bounding box center [432, 139] width 456 height 27
select select "standard"
click at [204, 126] on select "Parcela Normal Sinal Caução Intercalada Chaves Pré Chaves Pós Chaves Taxas Quit…" at bounding box center [432, 139] width 456 height 27
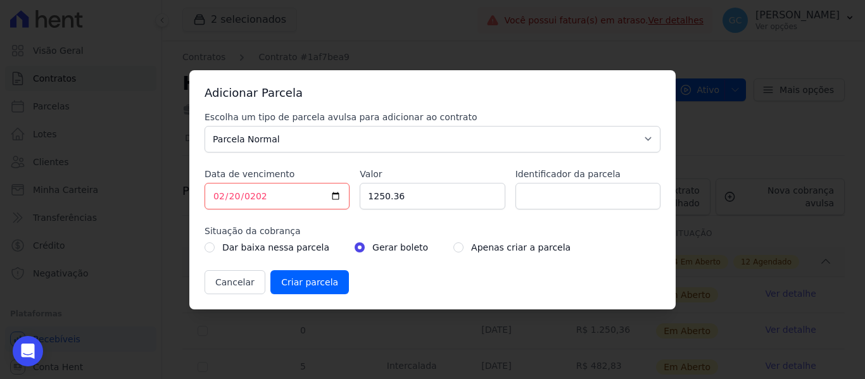
drag, startPoint x: 451, startPoint y: 245, endPoint x: 443, endPoint y: 247, distance: 7.8
click at [453, 245] on div "Apenas criar a parcela" at bounding box center [511, 247] width 117 height 15
drag, startPoint x: 442, startPoint y: 247, endPoint x: 378, endPoint y: 272, distance: 67.7
click at [453, 247] on input "radio" at bounding box center [458, 247] width 10 height 10
radio input "true"
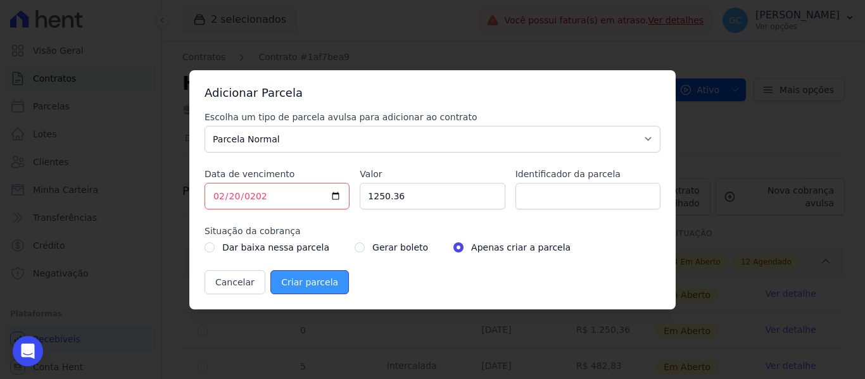
click at [315, 283] on input "Criar parcela" at bounding box center [309, 282] width 78 height 24
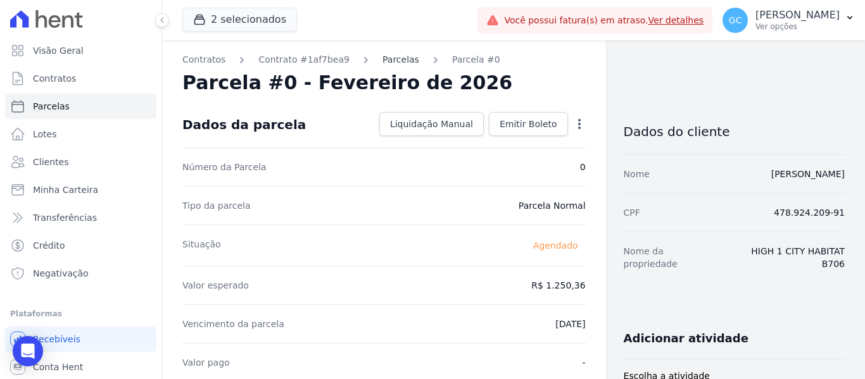
click at [382, 64] on link "Parcelas" at bounding box center [400, 59] width 37 height 13
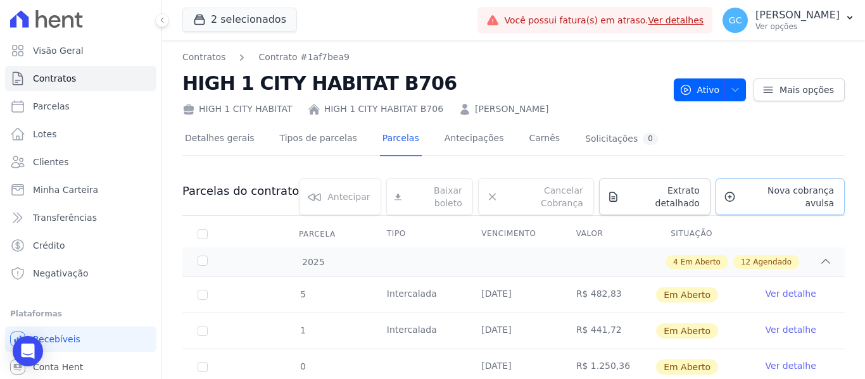
click at [760, 203] on link "Nova cobrança avulsa" at bounding box center [779, 196] width 129 height 37
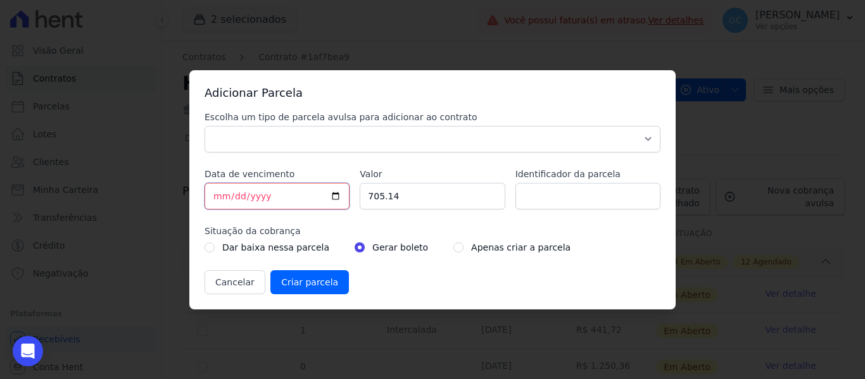
click at [218, 196] on input "[DATE]" at bounding box center [276, 196] width 145 height 27
type input "2025-08-20"
type input "2025-03-20"
click at [740, 123] on div "Adicionar Parcela Escolha um tipo de parcela avulsa para adicionar ao contrato …" at bounding box center [432, 189] width 865 height 379
click at [228, 285] on button "Cancelar" at bounding box center [234, 282] width 61 height 24
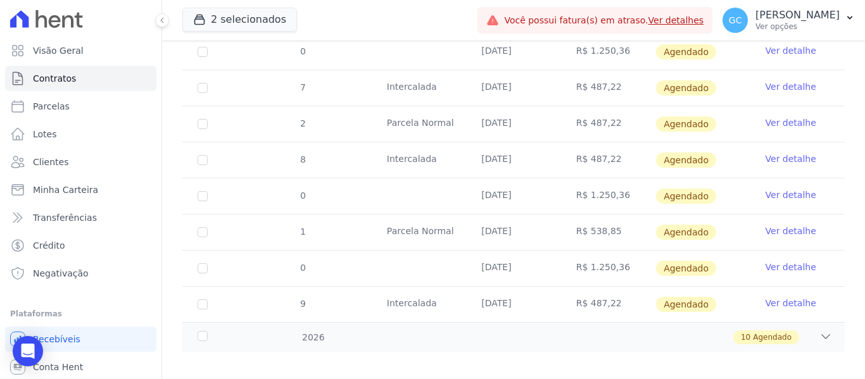
scroll to position [532, 0]
click at [822, 334] on icon at bounding box center [826, 336] width 8 height 4
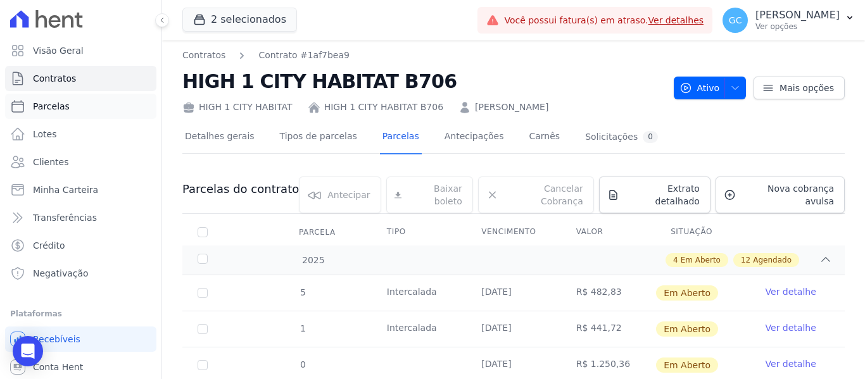
scroll to position [0, 0]
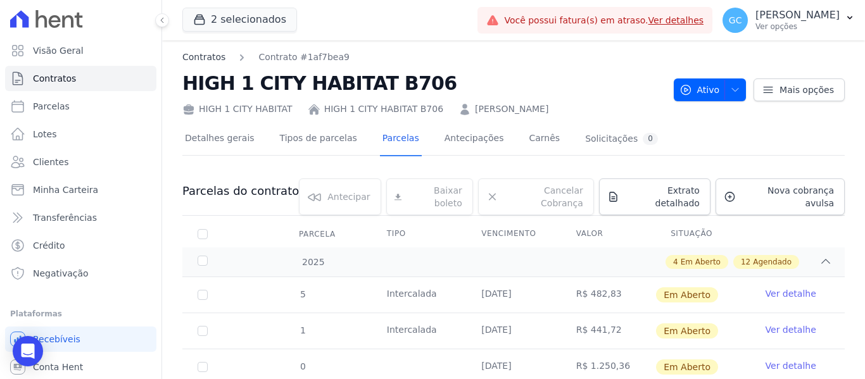
click at [203, 56] on link "Contratos" at bounding box center [203, 57] width 43 height 13
click at [784, 191] on span "Nova cobrança avulsa" at bounding box center [787, 196] width 93 height 25
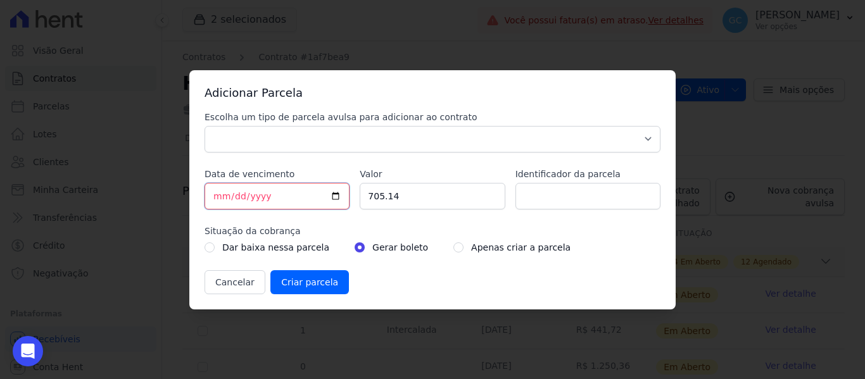
click at [260, 195] on input "2025-03-20" at bounding box center [276, 196] width 145 height 27
type input "2026-03-20"
drag, startPoint x: 441, startPoint y: 203, endPoint x: 301, endPoint y: 195, distance: 140.1
click at [301, 195] on div "Escolha um tipo de parcela avulsa para adicionar ao contrato Parcela Normal Sin…" at bounding box center [432, 203] width 456 height 184
paste input "1250.36"
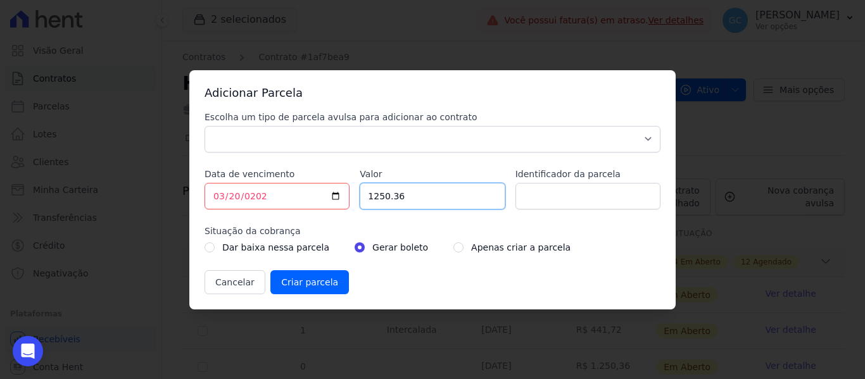
type input "1250.36"
drag, startPoint x: 332, startPoint y: 145, endPoint x: 313, endPoint y: 152, distance: 20.2
click at [332, 145] on select "Parcela Normal Sinal Caução Intercalada Chaves Pré Chaves Pós Chaves Taxas Quit…" at bounding box center [432, 139] width 456 height 27
select select "standard"
click at [204, 126] on select "Parcela Normal Sinal Caução Intercalada Chaves Pré Chaves Pós Chaves Taxas Quit…" at bounding box center [432, 139] width 456 height 27
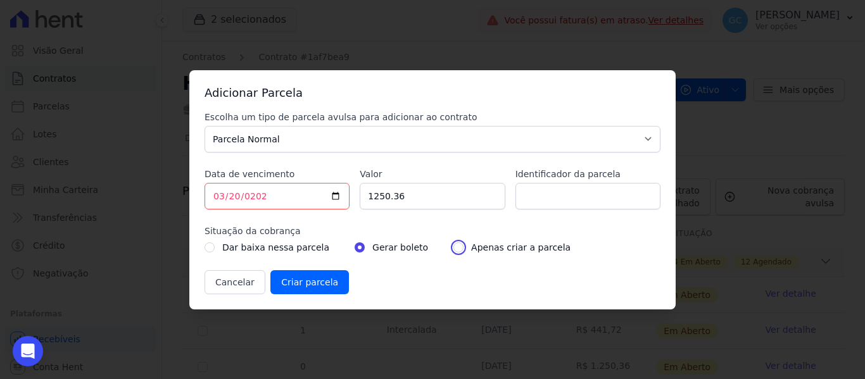
drag, startPoint x: 440, startPoint y: 247, endPoint x: 422, endPoint y: 269, distance: 28.3
click at [453, 248] on input "radio" at bounding box center [458, 247] width 10 height 10
radio input "true"
click at [310, 286] on input "Criar parcela" at bounding box center [309, 282] width 78 height 24
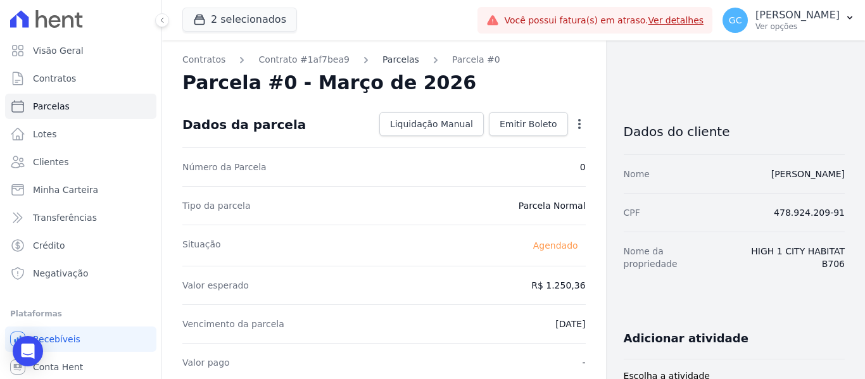
click at [386, 65] on link "Parcelas" at bounding box center [400, 59] width 37 height 13
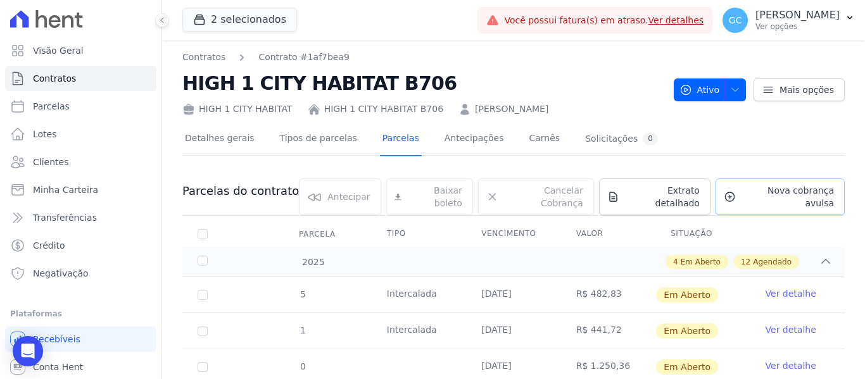
click at [741, 189] on span "Nova cobrança avulsa" at bounding box center [787, 196] width 93 height 25
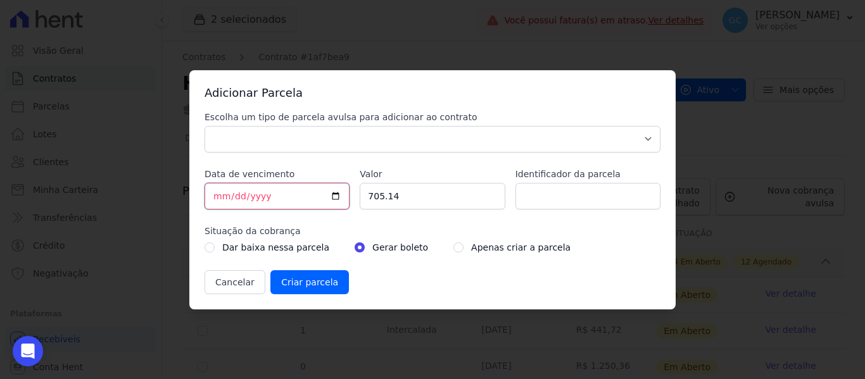
click at [223, 194] on input "[DATE]" at bounding box center [276, 196] width 145 height 27
type input "2025-08-20"
type input "2026-04-20"
drag, startPoint x: 410, startPoint y: 198, endPoint x: 318, endPoint y: 184, distance: 92.8
click at [318, 184] on div "Escolha um tipo de parcela avulsa para adicionar ao contrato Parcela Normal Sin…" at bounding box center [432, 203] width 456 height 184
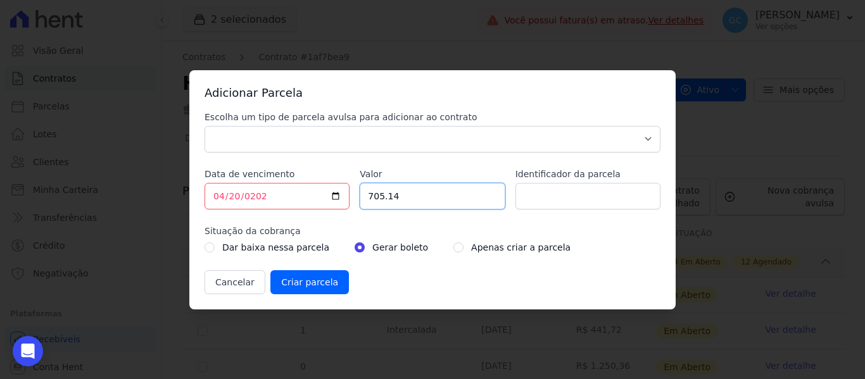
paste input "1250.36"
type input "1250.36"
drag, startPoint x: 446, startPoint y: 248, endPoint x: 435, endPoint y: 246, distance: 11.5
click at [453, 247] on div "Apenas criar a parcela" at bounding box center [511, 247] width 117 height 15
click at [453, 245] on input "radio" at bounding box center [458, 247] width 10 height 10
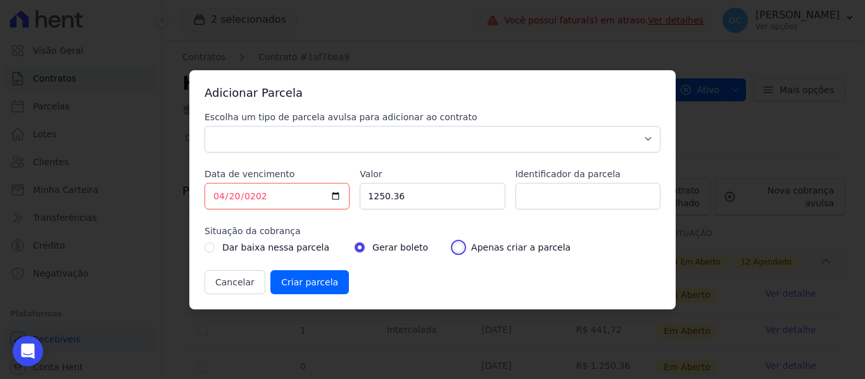
radio input "true"
click at [411, 136] on select "Parcela Normal Sinal Caução Intercalada Chaves Pré Chaves Pós Chaves Taxas Quit…" at bounding box center [432, 139] width 456 height 27
select select "standard"
click at [204, 126] on select "Parcela Normal Sinal Caução Intercalada Chaves Pré Chaves Pós Chaves Taxas Quit…" at bounding box center [432, 139] width 456 height 27
click at [300, 282] on input "Criar parcela" at bounding box center [309, 282] width 78 height 24
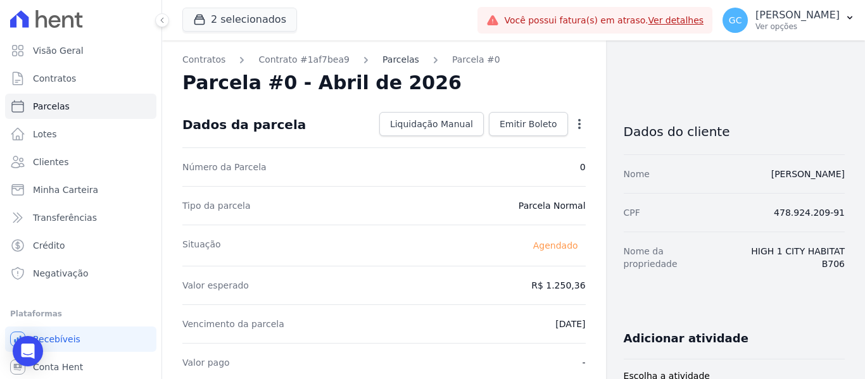
click at [389, 60] on link "Parcelas" at bounding box center [400, 59] width 37 height 13
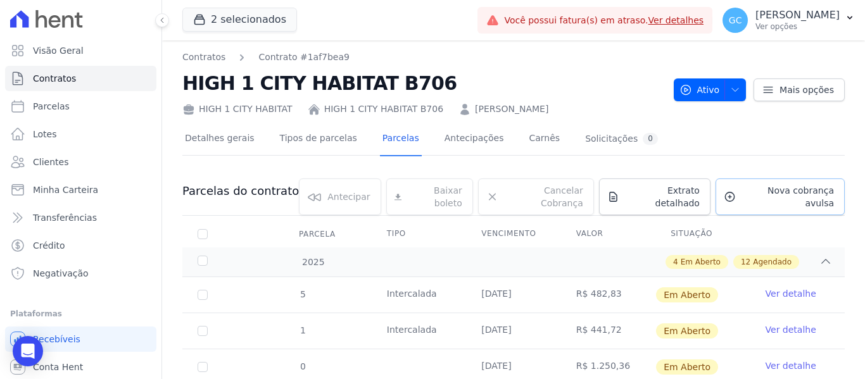
click at [759, 187] on span "Nova cobrança avulsa" at bounding box center [787, 196] width 93 height 25
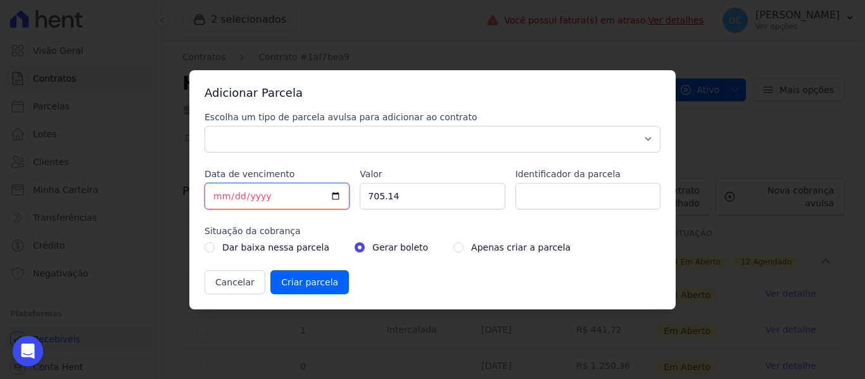
click at [221, 192] on input "[DATE]" at bounding box center [276, 196] width 145 height 27
type input "2025-08-20"
type input "2025-02-20"
drag, startPoint x: 232, startPoint y: 194, endPoint x: 249, endPoint y: 194, distance: 16.5
click at [234, 193] on input "Data de vencimento" at bounding box center [276, 196] width 145 height 27
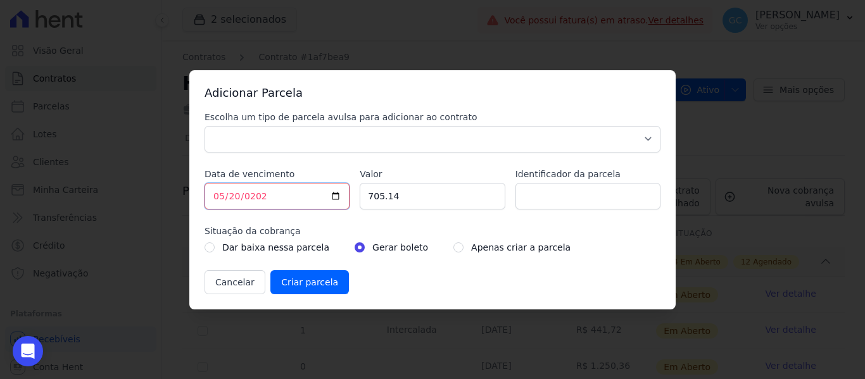
type input "2026-05-20"
drag, startPoint x: 361, startPoint y: 195, endPoint x: 319, endPoint y: 195, distance: 41.8
click at [319, 195] on div "Escolha um tipo de parcela avulsa para adicionar ao contrato Parcela Normal Sin…" at bounding box center [432, 203] width 456 height 184
paste input "1250.36"
type input "1250.36"
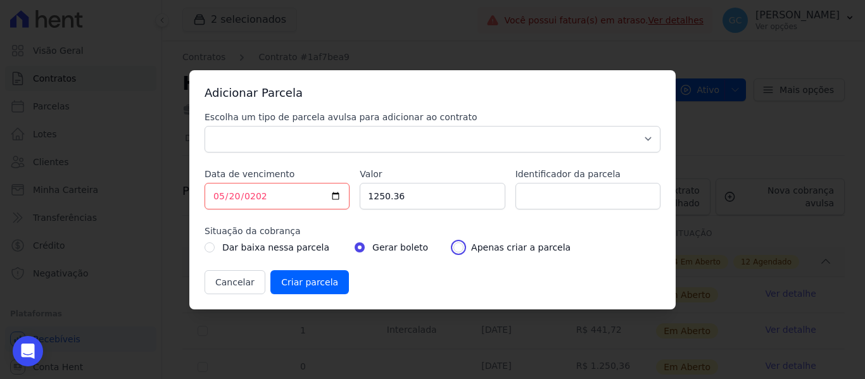
click at [453, 247] on input "radio" at bounding box center [458, 247] width 10 height 10
radio input "true"
click at [437, 147] on select "Parcela Normal Sinal Caução Intercalada Chaves Pré Chaves Pós Chaves Taxas Quit…" at bounding box center [432, 139] width 456 height 27
select select "standard"
click at [204, 126] on select "Parcela Normal Sinal Caução Intercalada Chaves Pré Chaves Pós Chaves Taxas Quit…" at bounding box center [432, 139] width 456 height 27
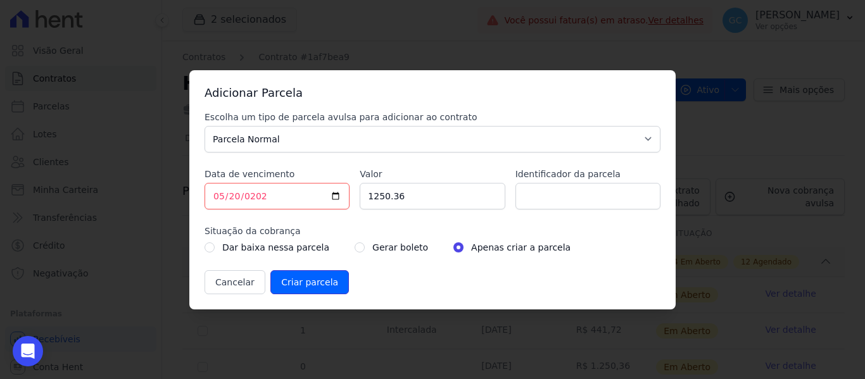
click at [311, 280] on input "Criar parcela" at bounding box center [309, 282] width 78 height 24
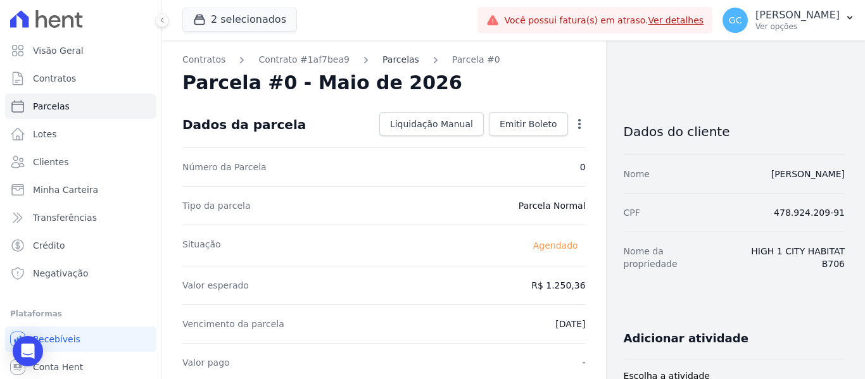
click at [385, 56] on link "Parcelas" at bounding box center [400, 59] width 37 height 13
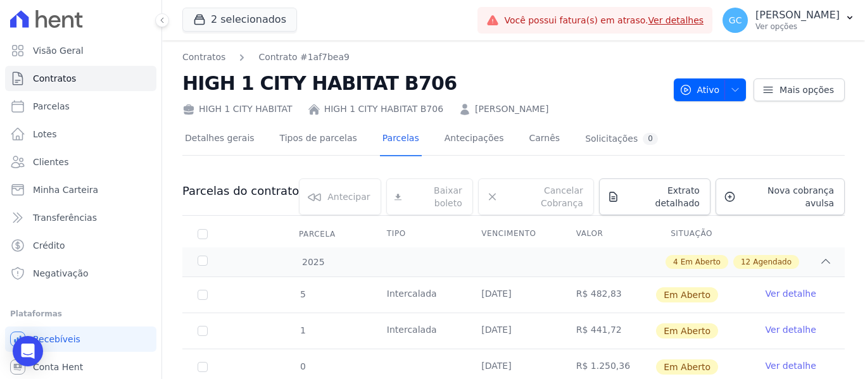
drag, startPoint x: 539, startPoint y: 112, endPoint x: 447, endPoint y: 115, distance: 91.8
click at [447, 115] on div "HIGH 1 CITY HABITAT HIGH 1 CITY HABITAT B706 Antonio Iung Junior" at bounding box center [422, 106] width 481 height 18
copy link "Antonio Iung Junior"
